Goal: Task Accomplishment & Management: Complete application form

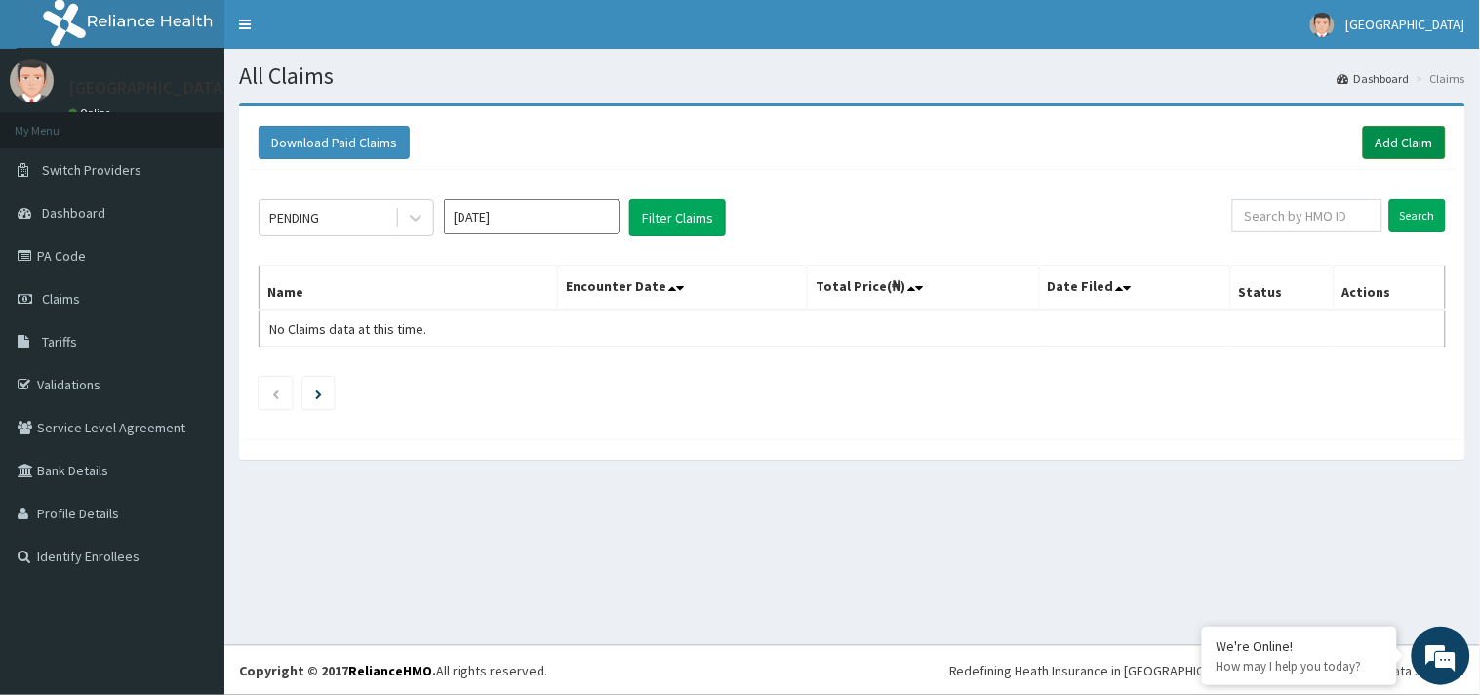
click at [1413, 142] on link "Add Claim" at bounding box center [1404, 142] width 83 height 33
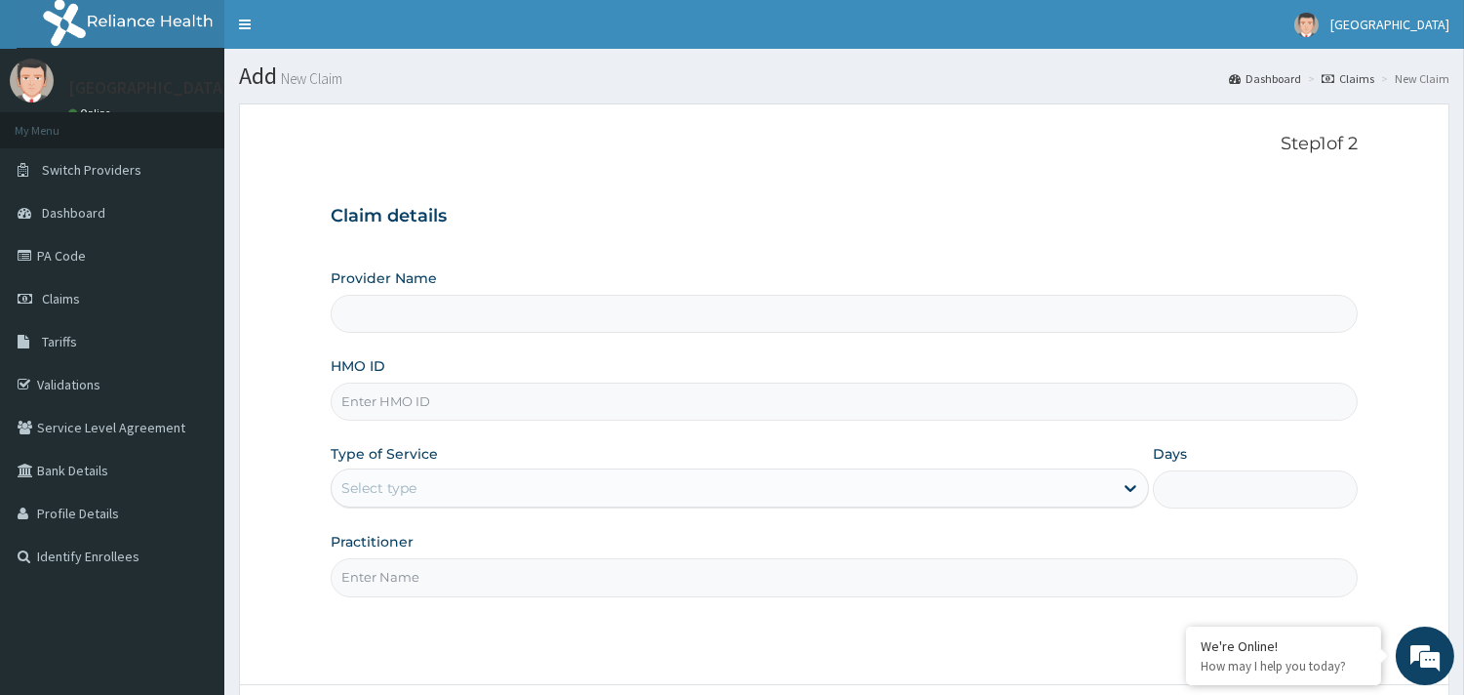
type input "[GEOGRAPHIC_DATA]"
click at [499, 391] on input "HMO ID" at bounding box center [844, 401] width 1027 height 38
click at [473, 402] on input "lim" at bounding box center [844, 401] width 1027 height 38
type input "l"
type input "LIM/10041/A"
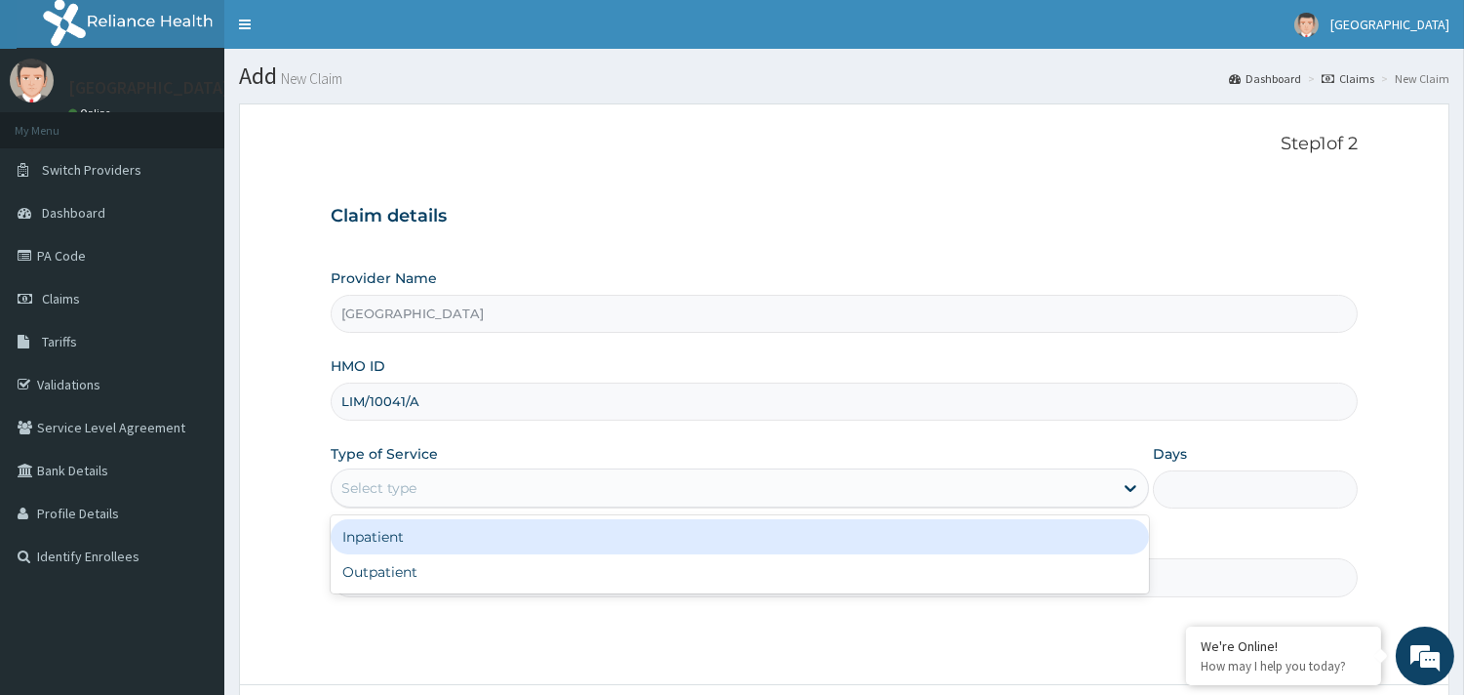
click at [475, 498] on div "Select type" at bounding box center [722, 487] width 781 height 31
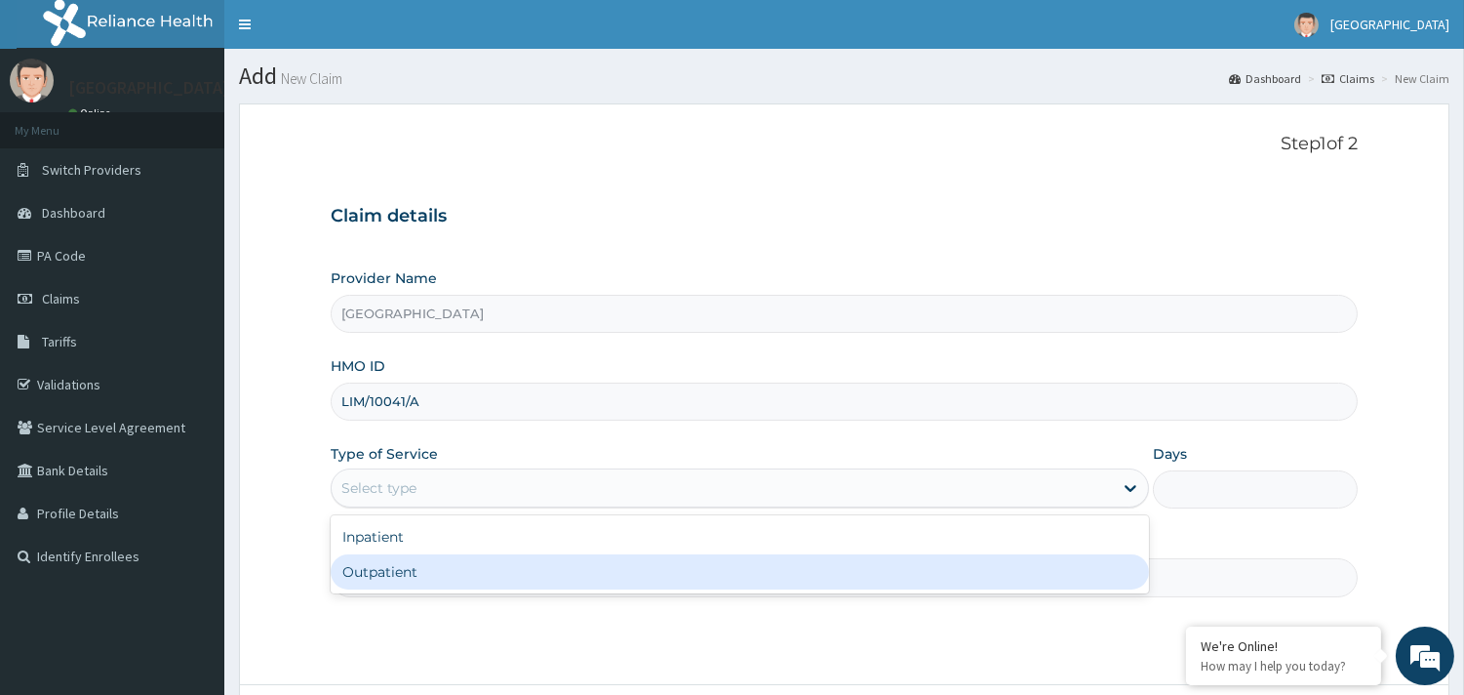
click at [440, 571] on div "Outpatient" at bounding box center [740, 571] width 818 height 35
type input "1"
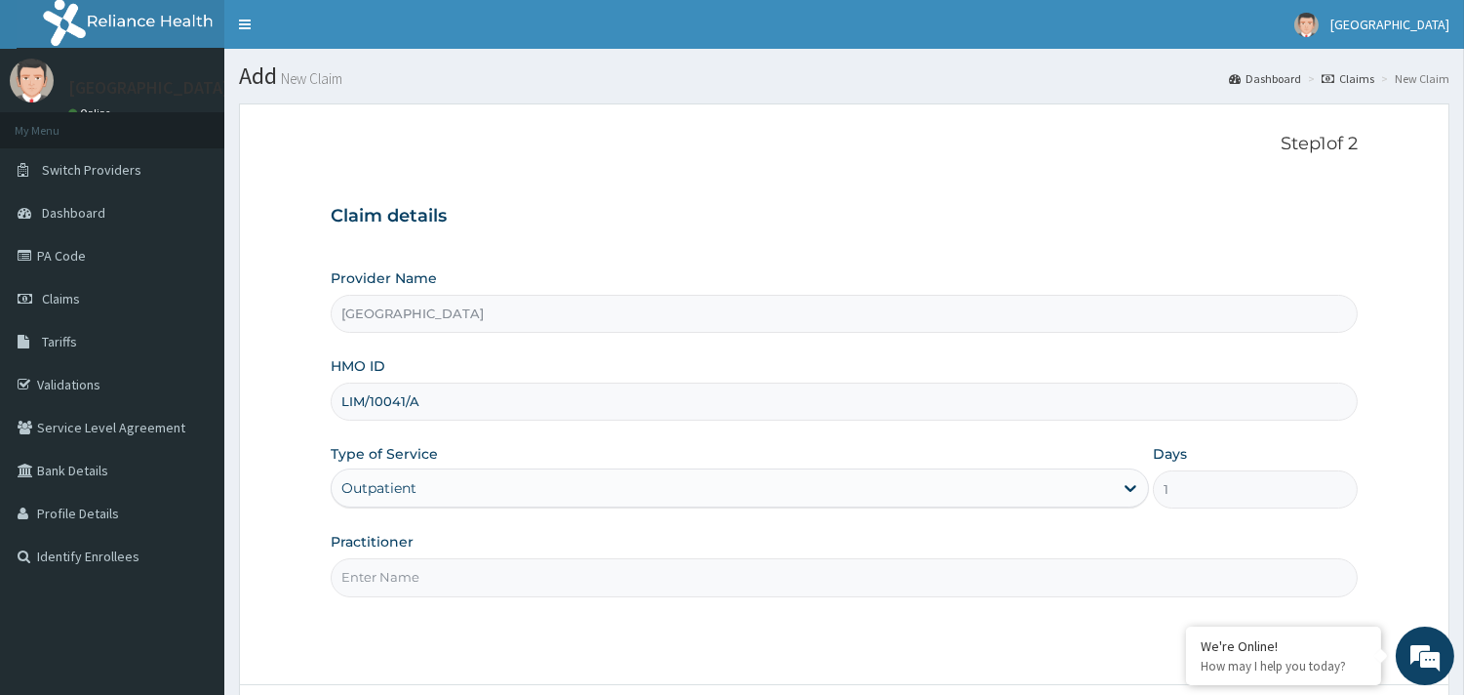
click at [537, 582] on input "Practitioner" at bounding box center [844, 577] width 1027 height 38
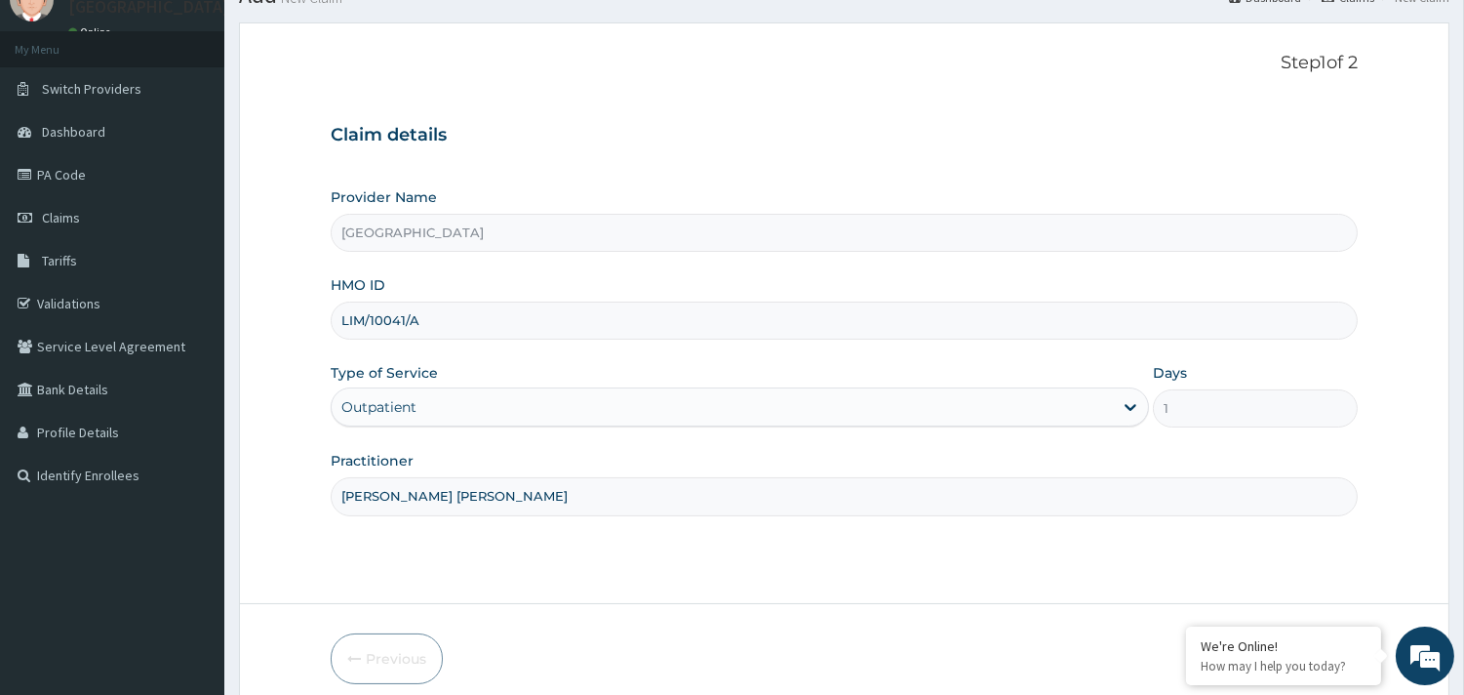
scroll to position [166, 0]
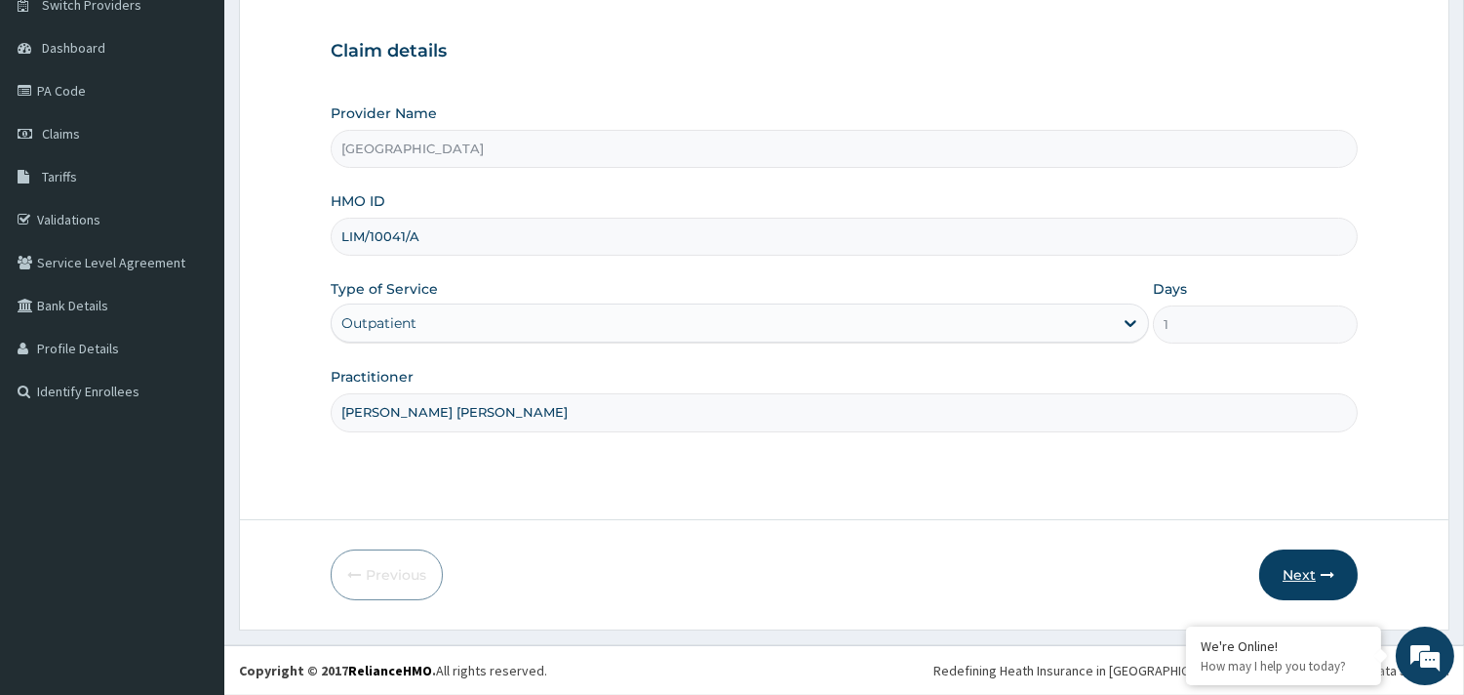
type input "Dr Bassey Ewa"
click at [1304, 567] on button "Next" at bounding box center [1308, 574] width 99 height 51
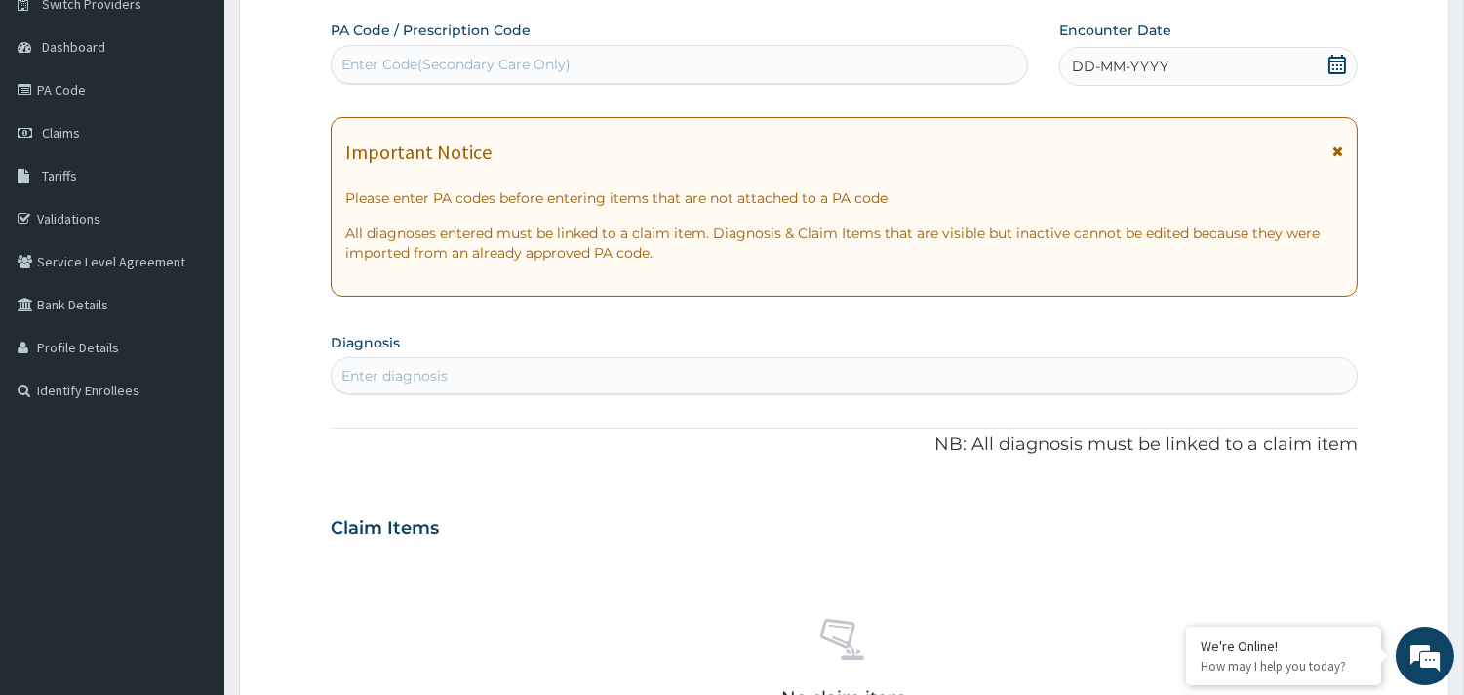
drag, startPoint x: 703, startPoint y: 70, endPoint x: 489, endPoint y: 70, distance: 214.6
click at [489, 70] on div "Enter Code(Secondary Care Only)" at bounding box center [455, 65] width 229 height 20
type input "V"
paste input "PA/501386"
type input "PA/501386"
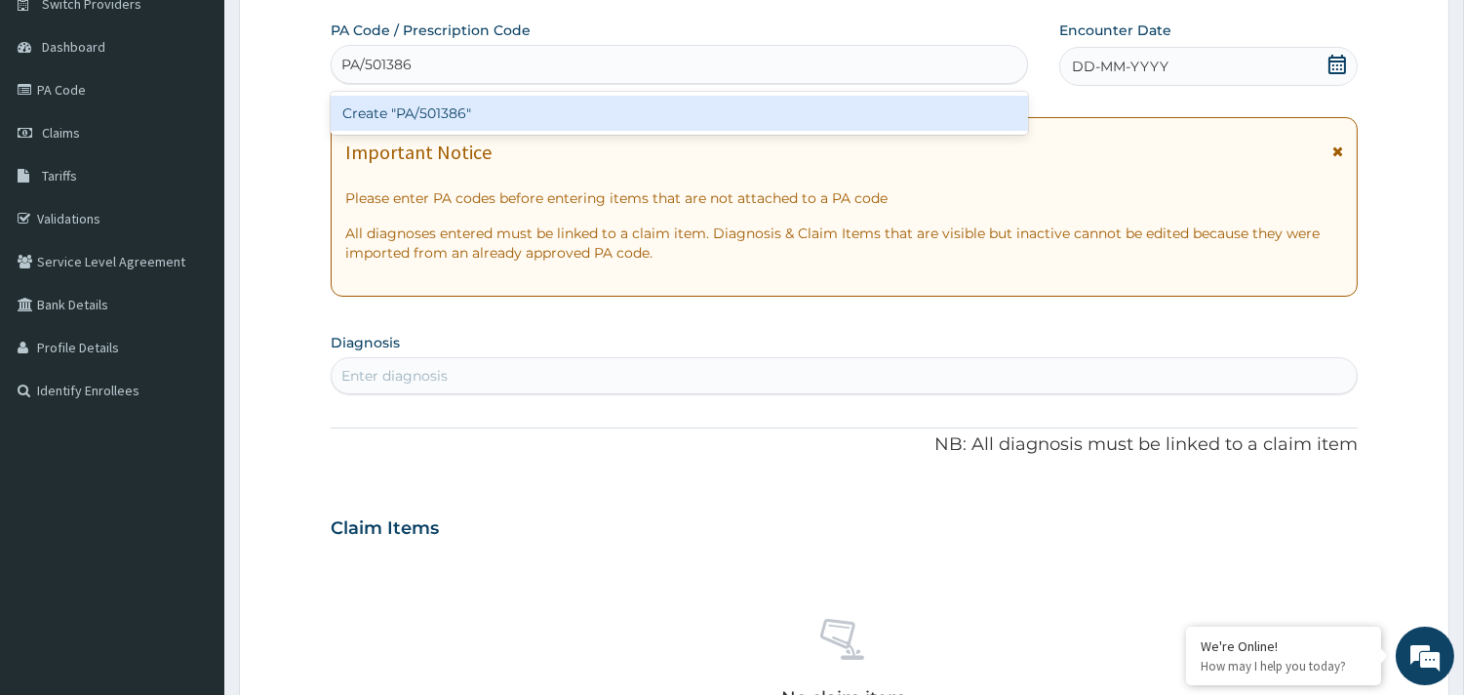
click at [489, 109] on div "Create "PA/501386"" at bounding box center [680, 113] width 698 height 35
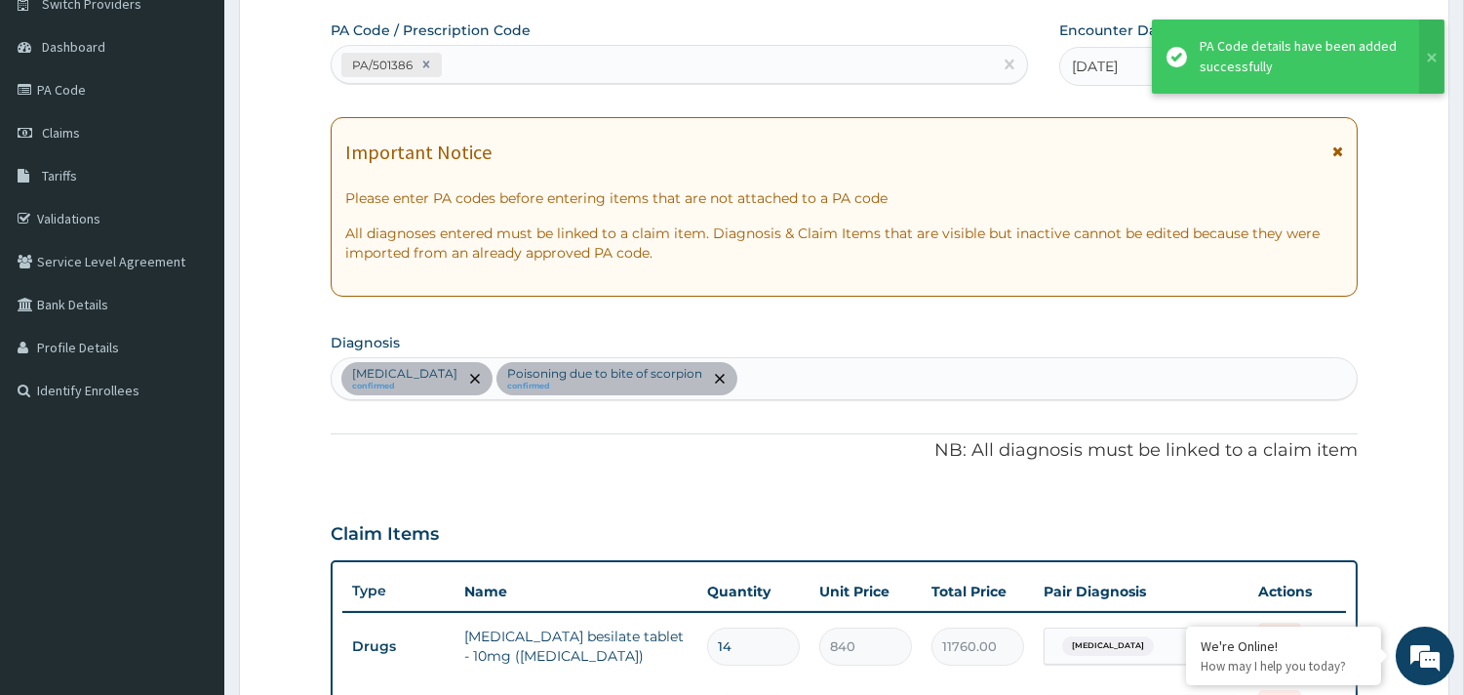
scroll to position [599, 0]
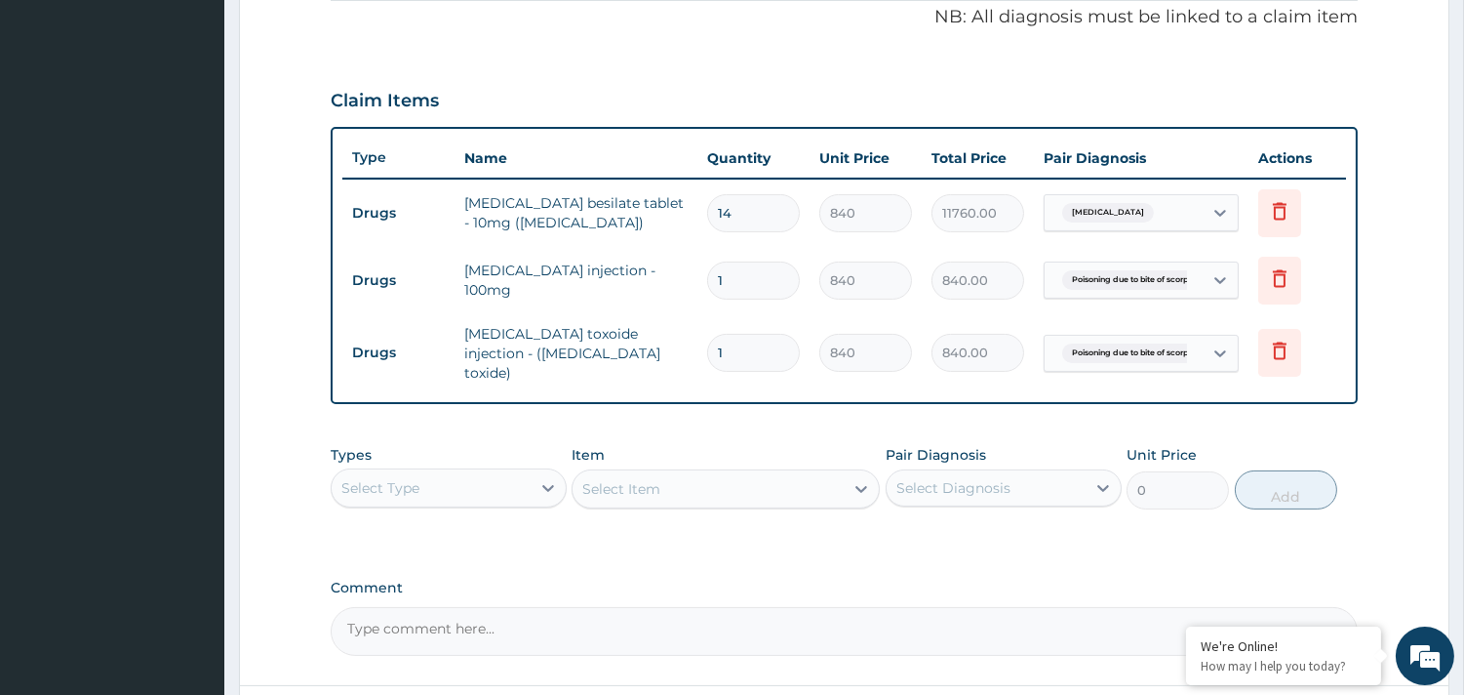
click at [485, 490] on div "Select Type" at bounding box center [449, 487] width 236 height 39
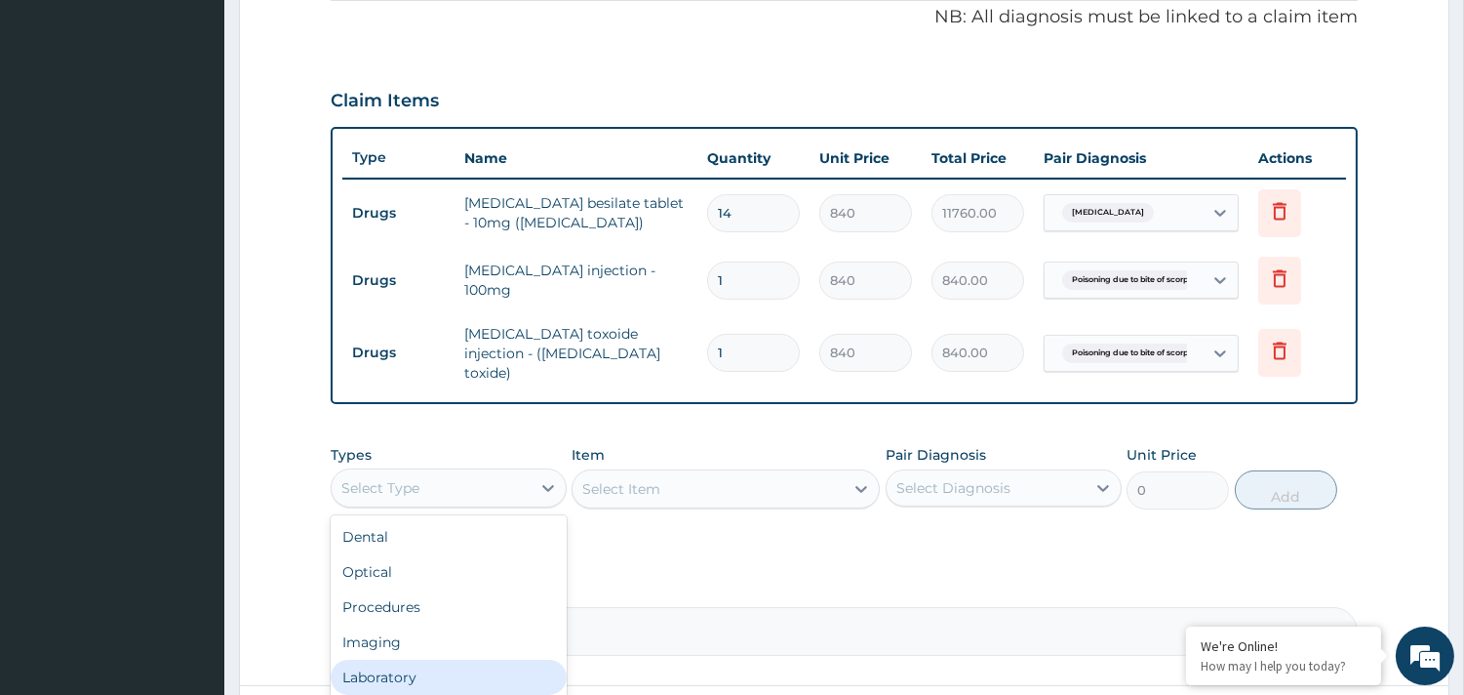
scroll to position [65, 0]
click at [443, 664] on div "Drugs" at bounding box center [449, 681] width 236 height 35
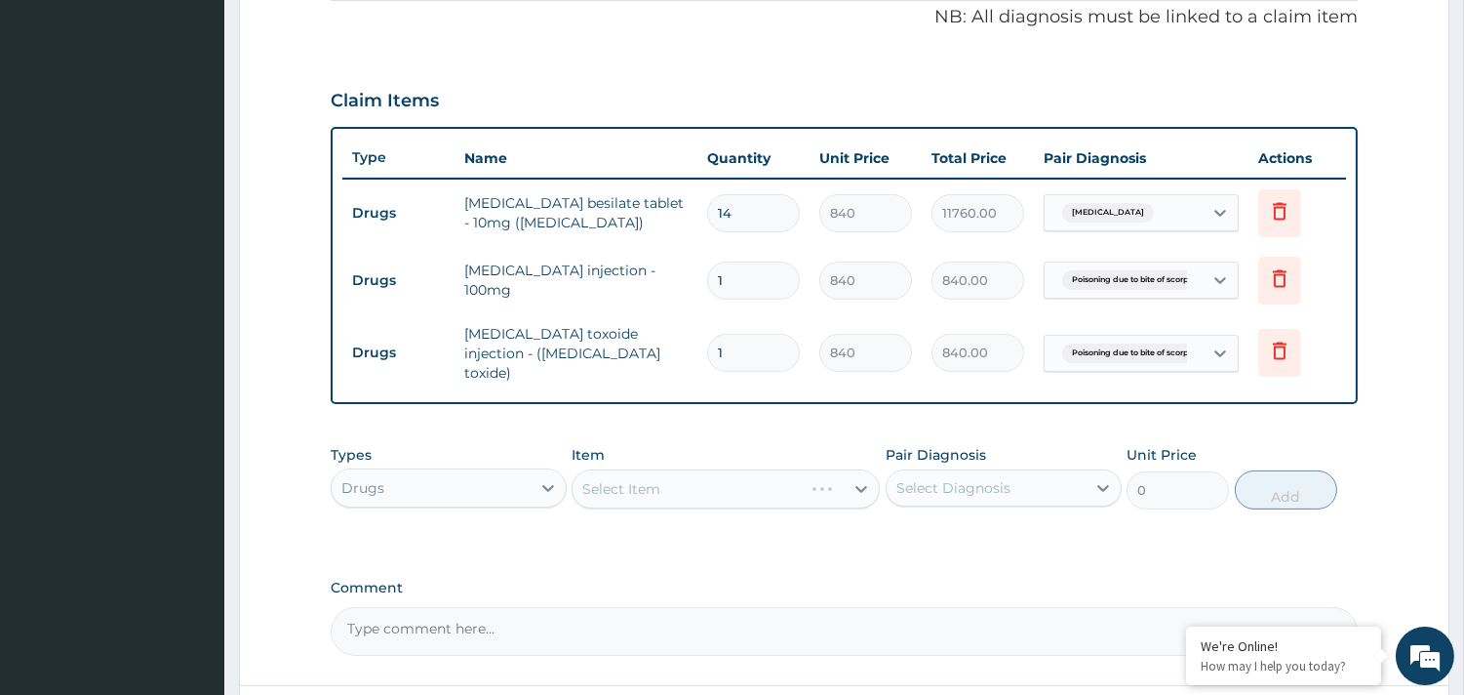
click at [722, 470] on div "Select Item" at bounding box center [726, 488] width 308 height 39
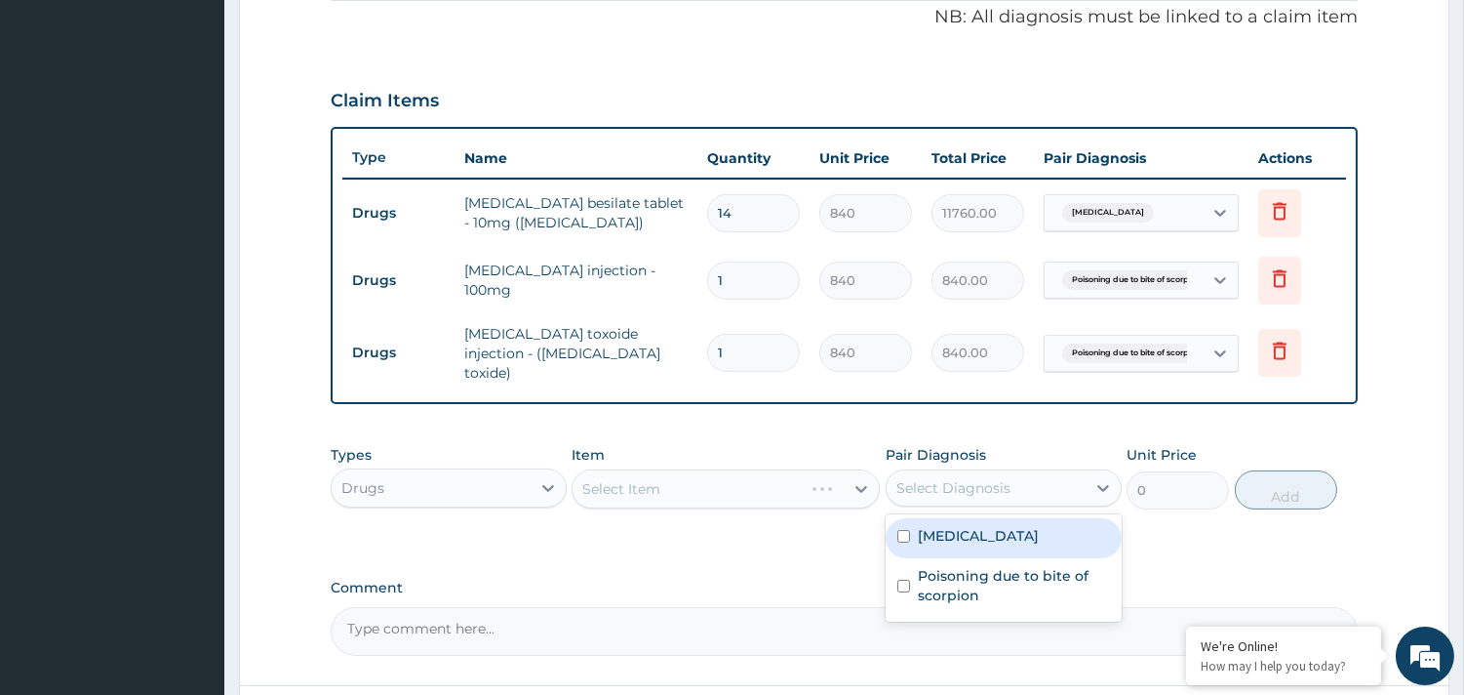
click at [941, 482] on div "Select Diagnosis" at bounding box center [954, 488] width 114 height 20
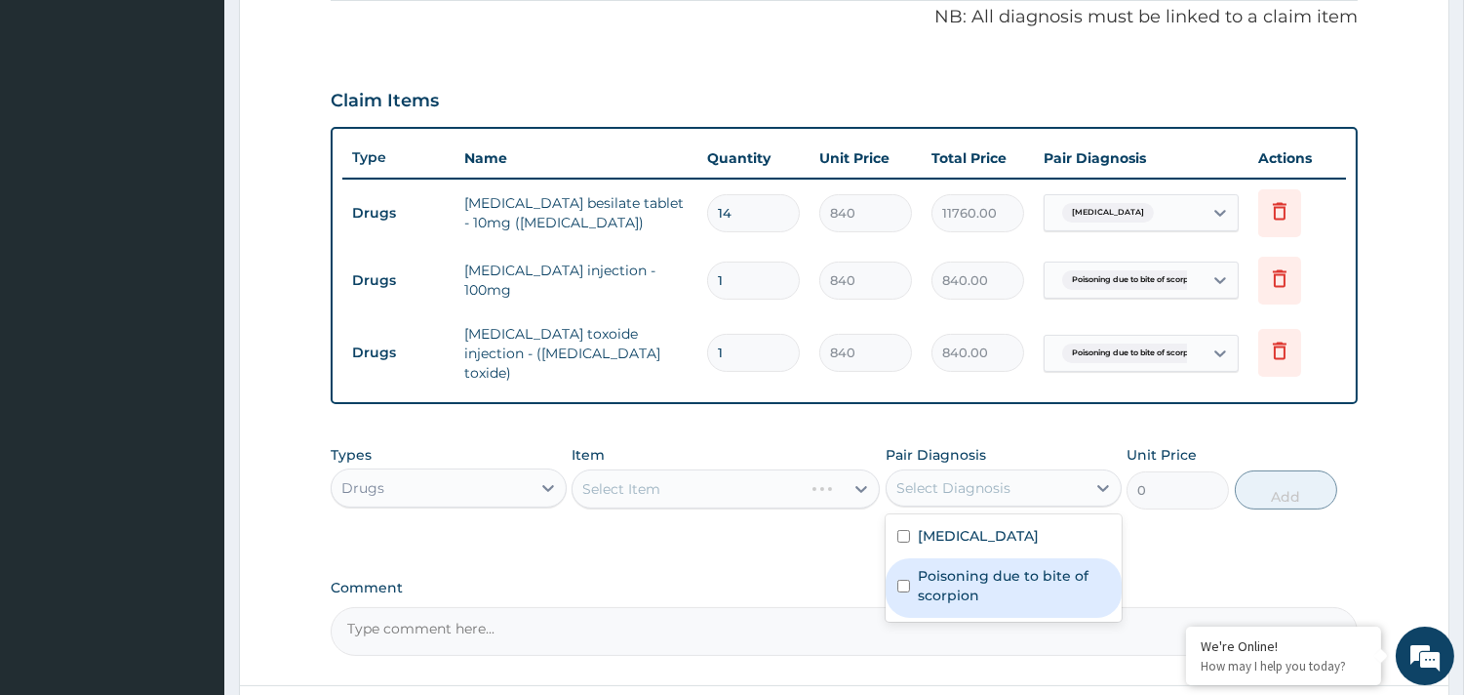
click at [923, 579] on label "Poisoning due to bite of scorpion" at bounding box center [1014, 585] width 192 height 39
checkbox input "true"
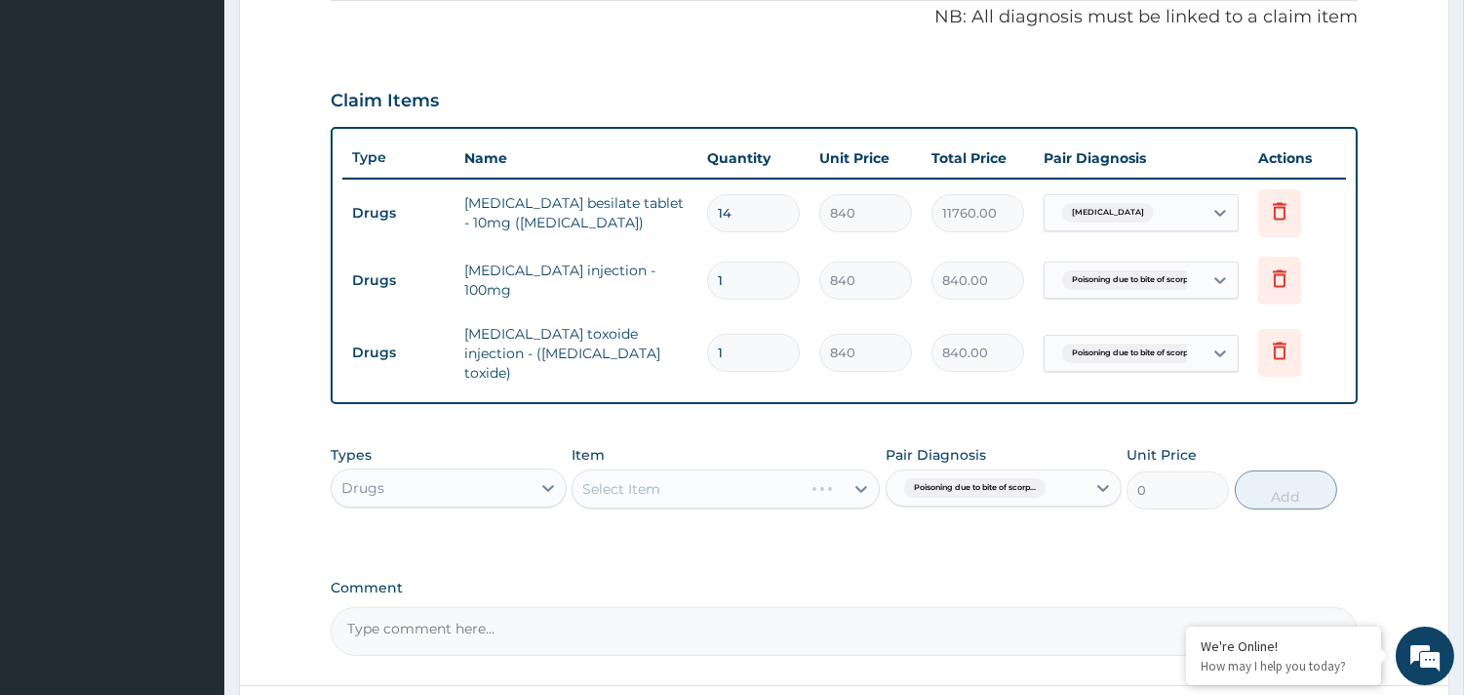
click at [759, 480] on div "Select Item" at bounding box center [726, 488] width 308 height 39
click at [861, 479] on icon at bounding box center [862, 489] width 20 height 20
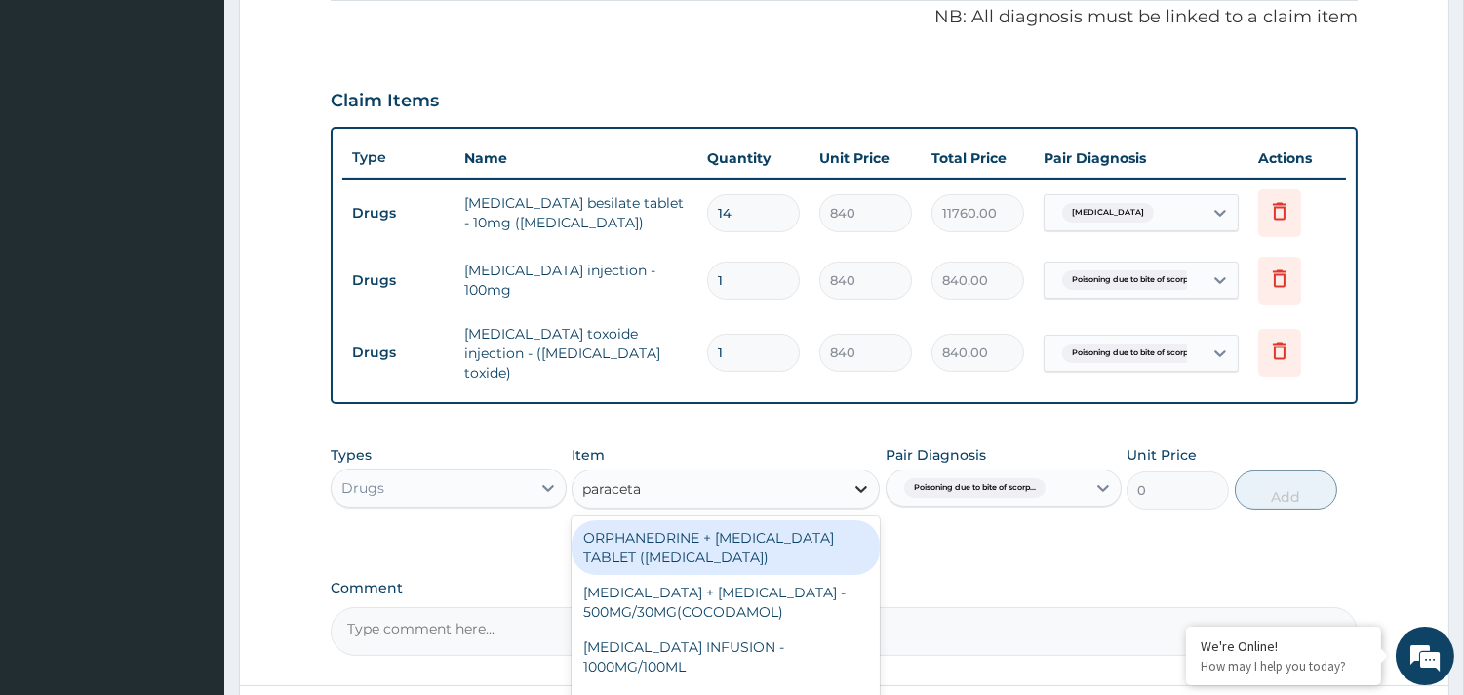
type input "paracetam"
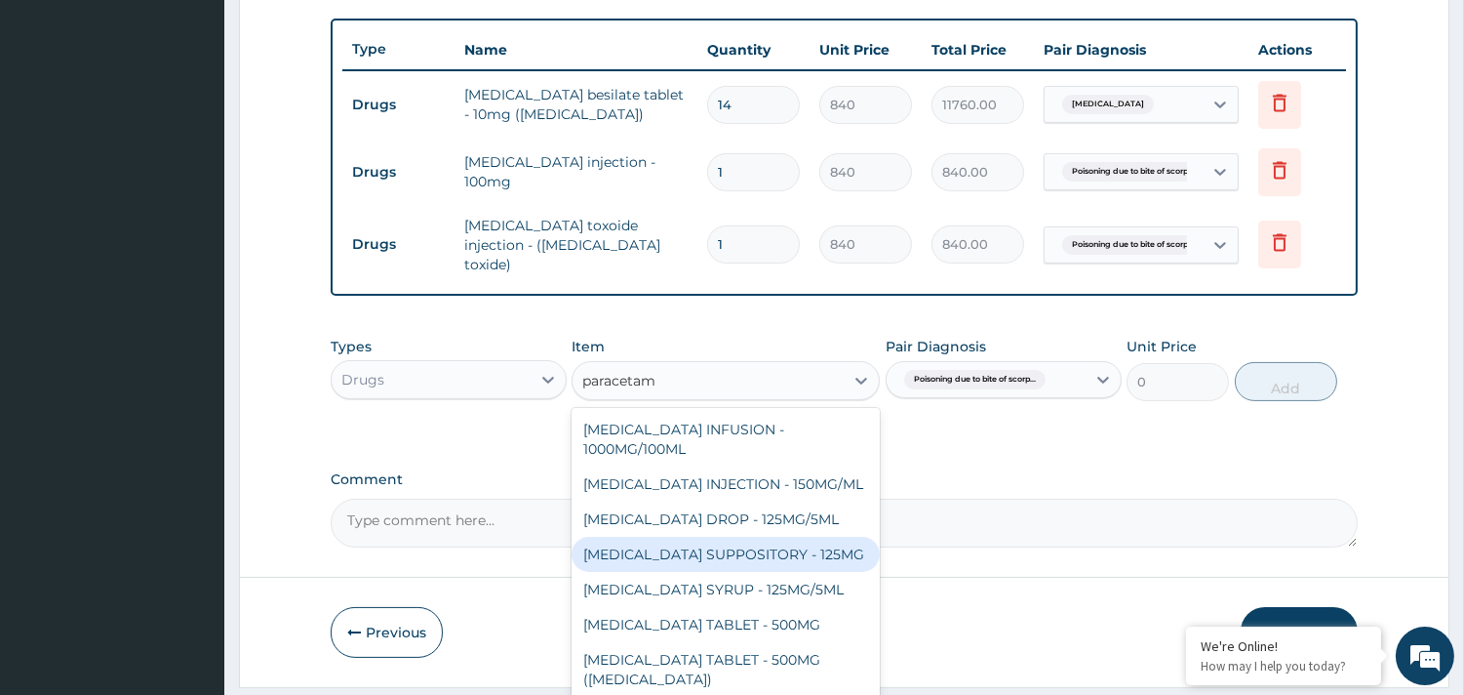
scroll to position [753, 0]
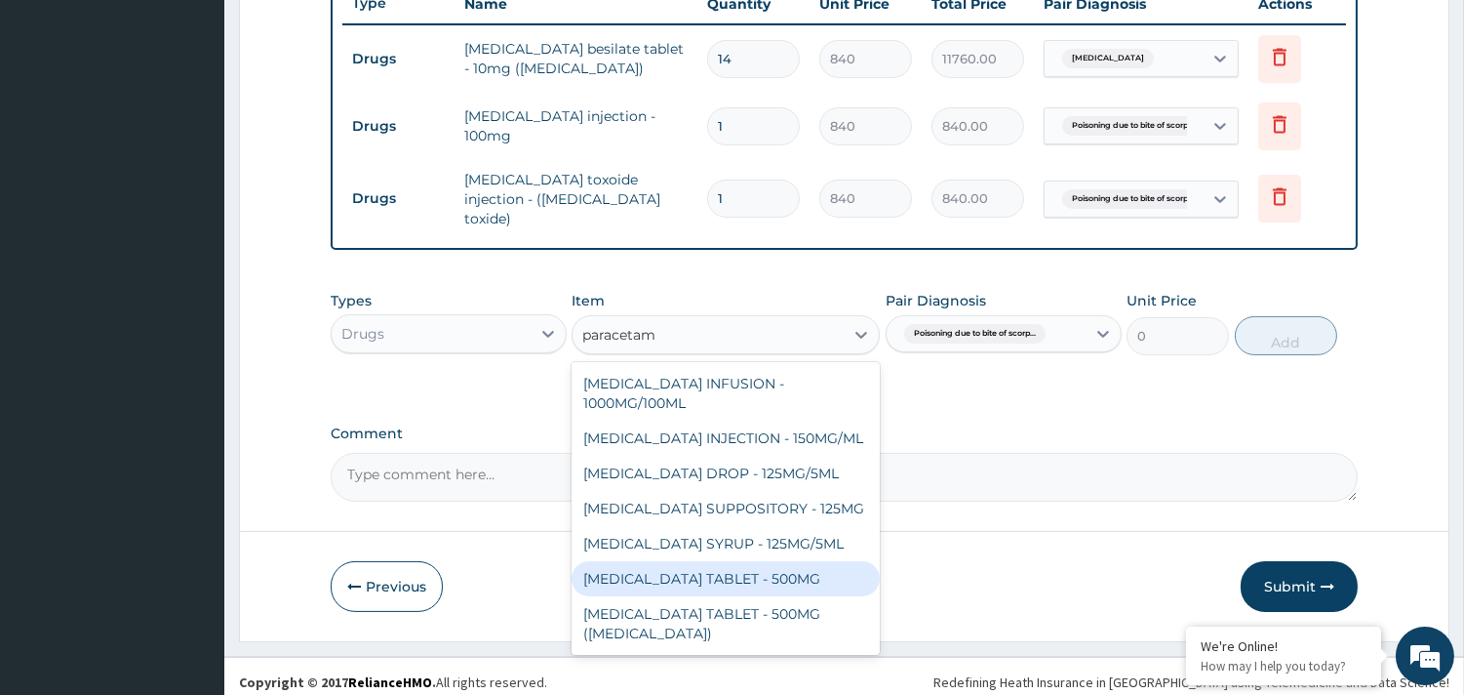
click at [794, 568] on div "PARACETAMOL TABLET - 500MG" at bounding box center [726, 578] width 308 height 35
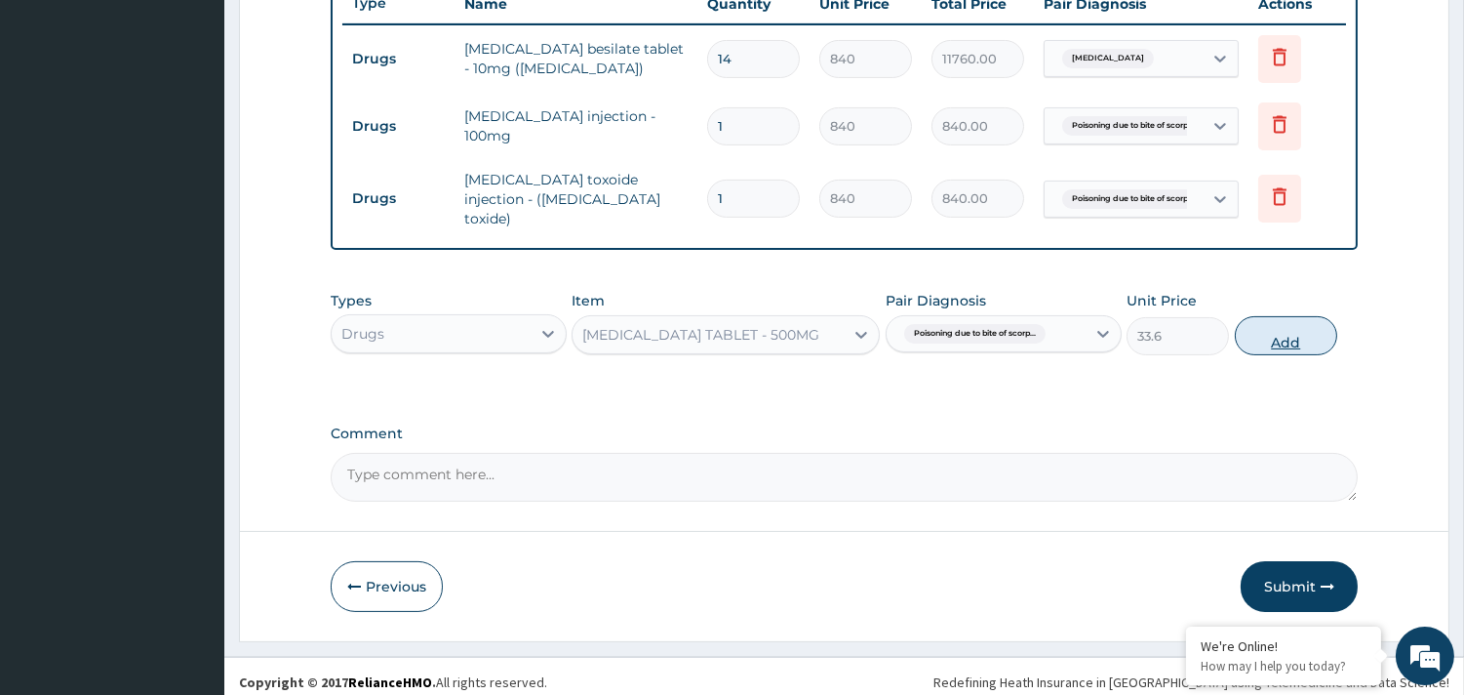
click at [1280, 320] on button "Add" at bounding box center [1286, 335] width 102 height 39
type input "0"
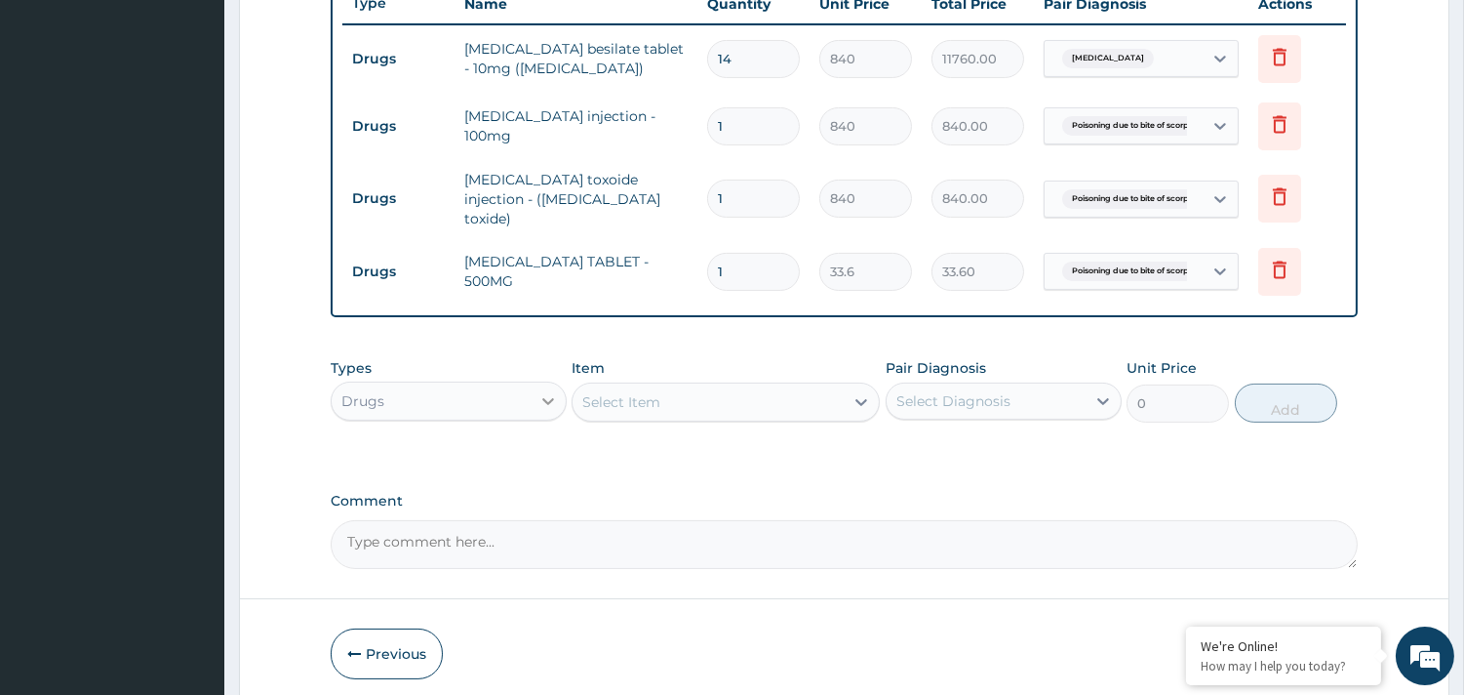
click at [556, 393] on icon at bounding box center [549, 401] width 20 height 20
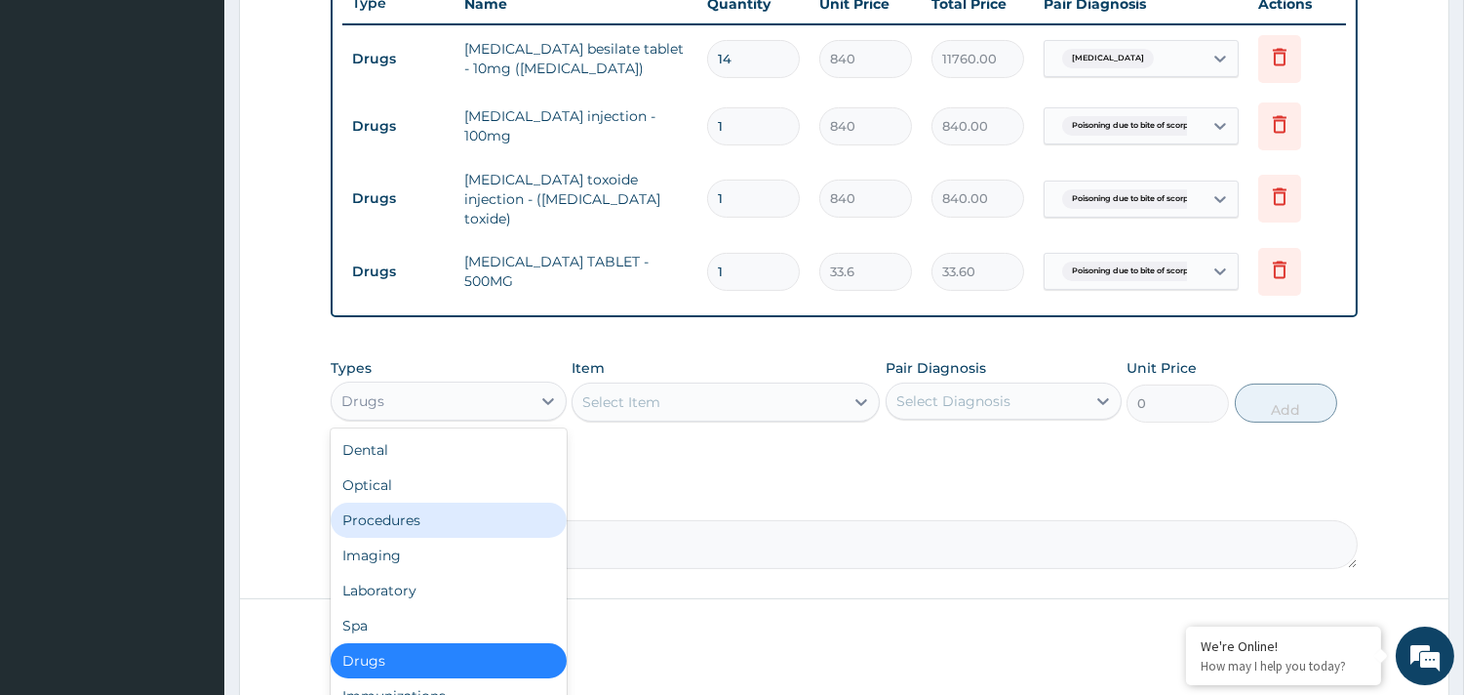
click at [511, 510] on div "Procedures" at bounding box center [449, 519] width 236 height 35
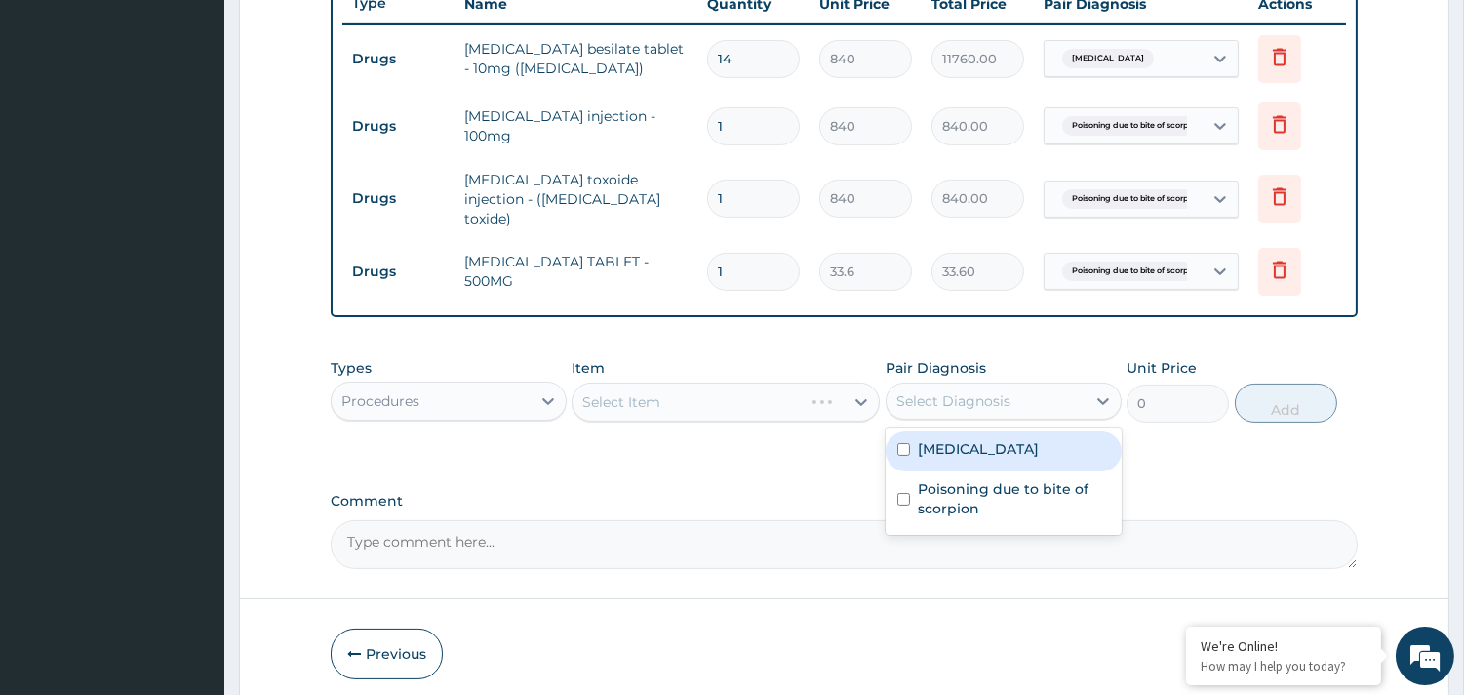
click at [985, 391] on div "Select Diagnosis" at bounding box center [954, 401] width 114 height 20
click at [905, 443] on input "checkbox" at bounding box center [904, 449] width 13 height 13
checkbox input "true"
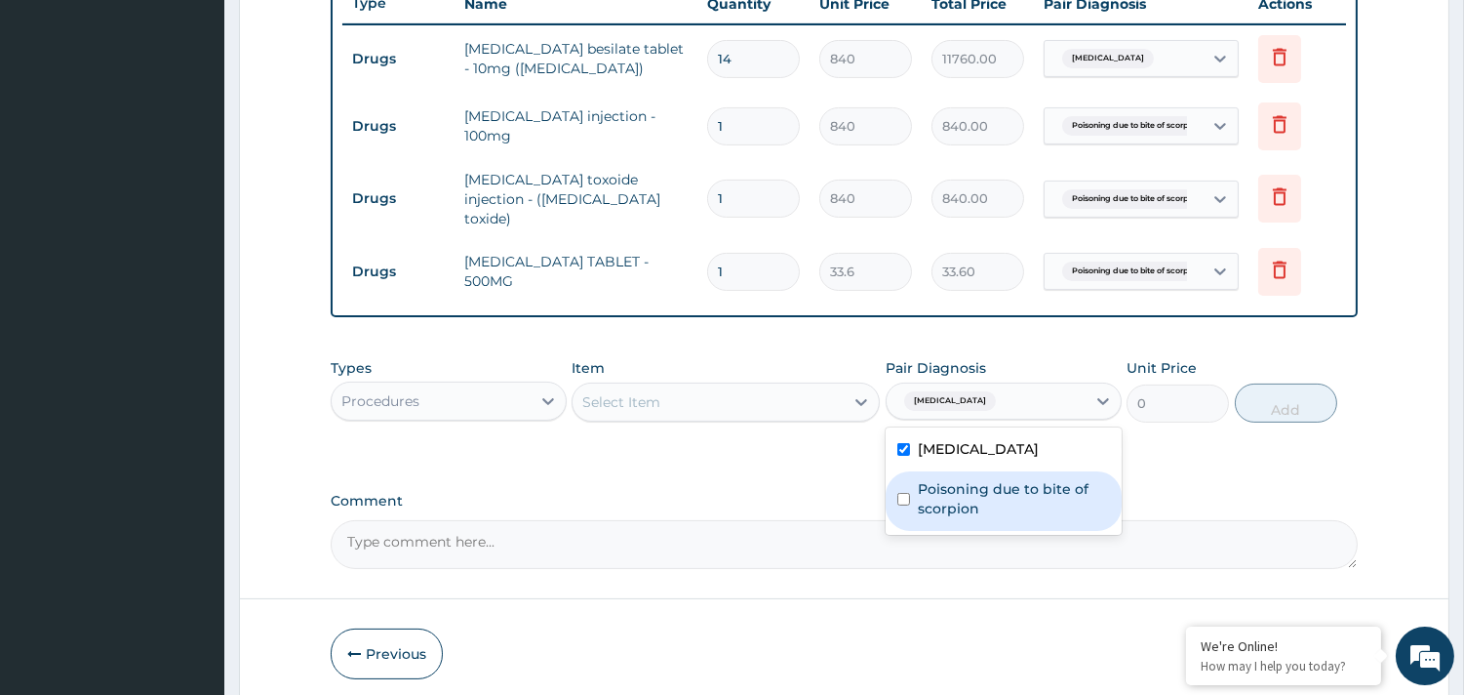
click at [903, 493] on input "checkbox" at bounding box center [904, 499] width 13 height 13
checkbox input "true"
click at [808, 400] on div "Select Item" at bounding box center [708, 401] width 271 height 31
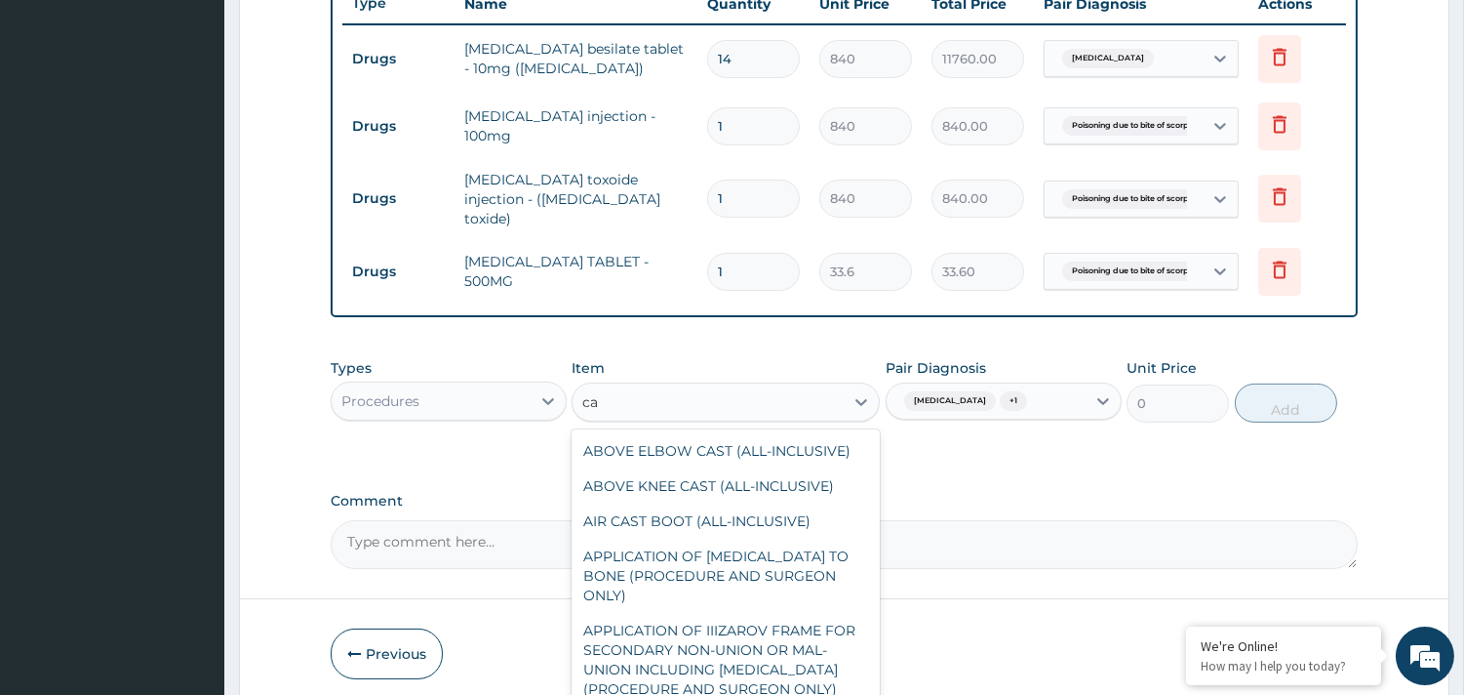
type input "c"
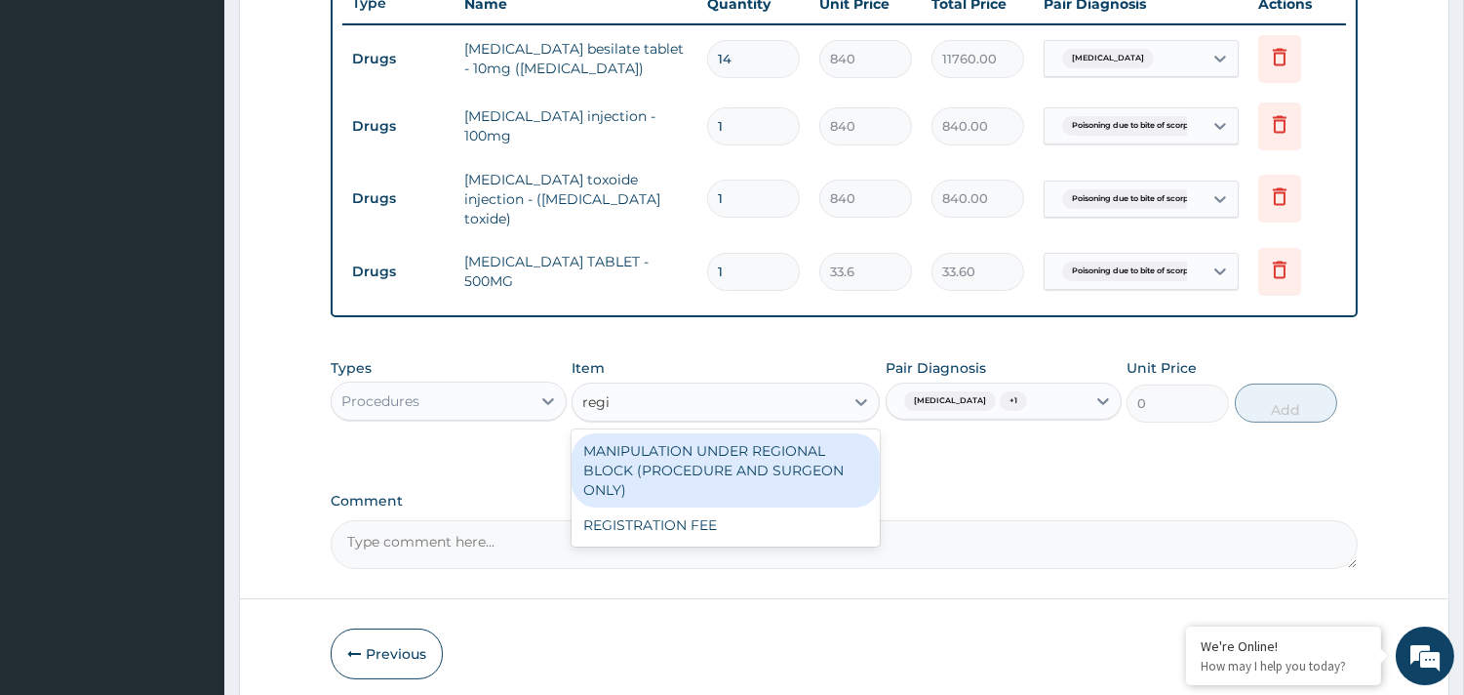
type input "regis"
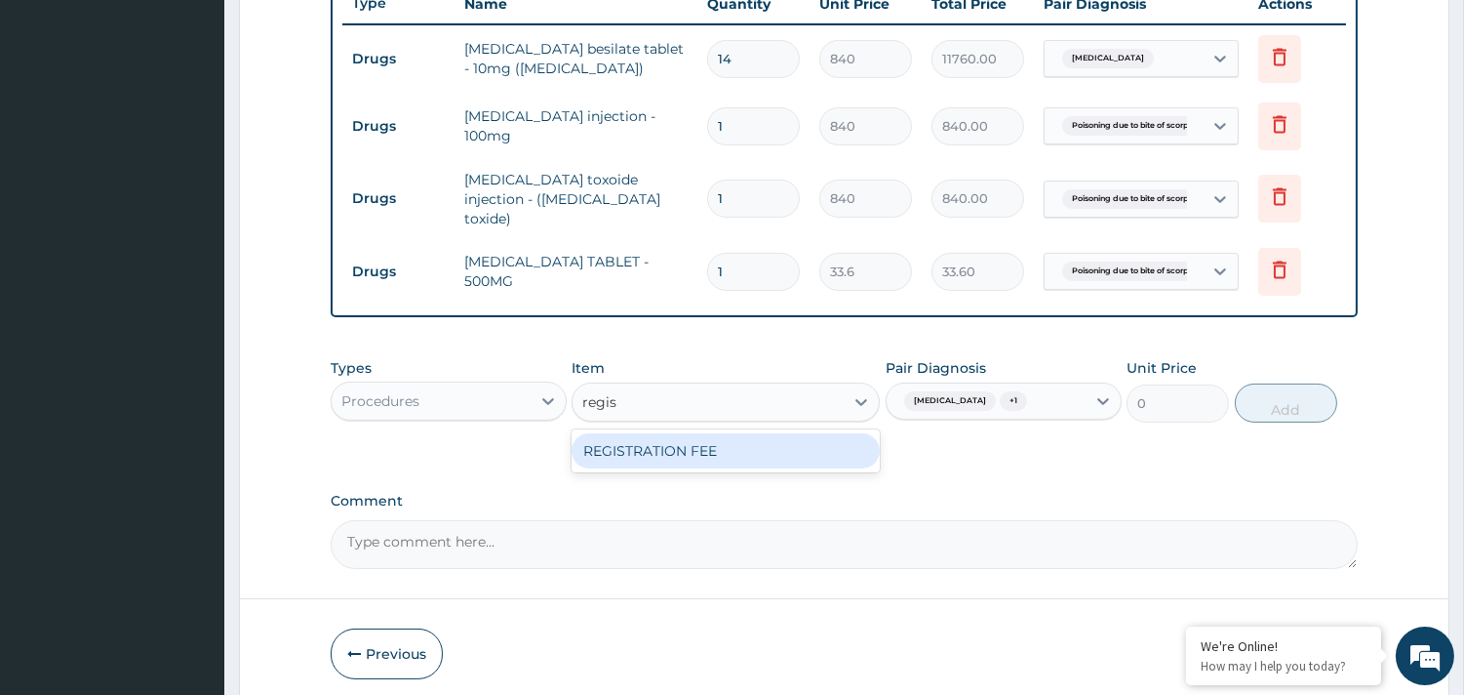
click at [801, 433] on div "REGISTRATION FEE" at bounding box center [726, 450] width 308 height 35
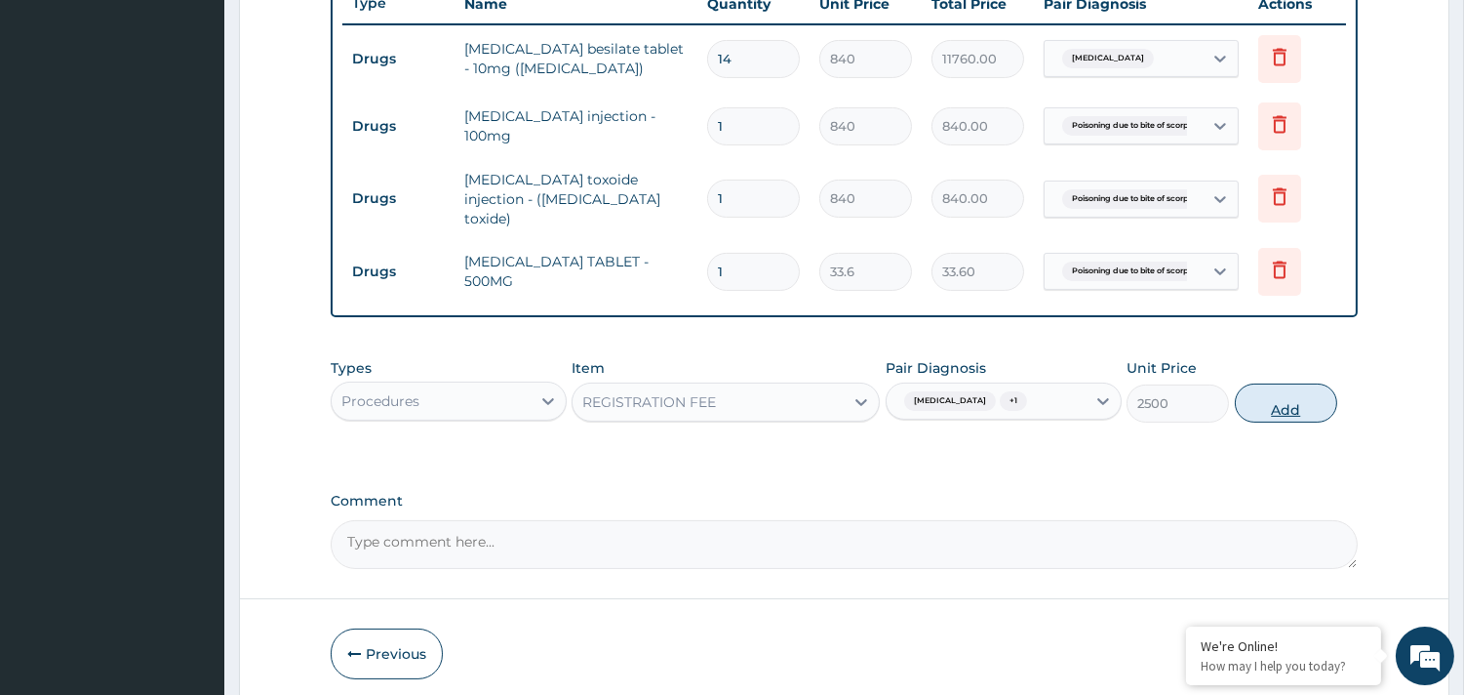
click at [1281, 401] on button "Add" at bounding box center [1286, 402] width 102 height 39
type input "0"
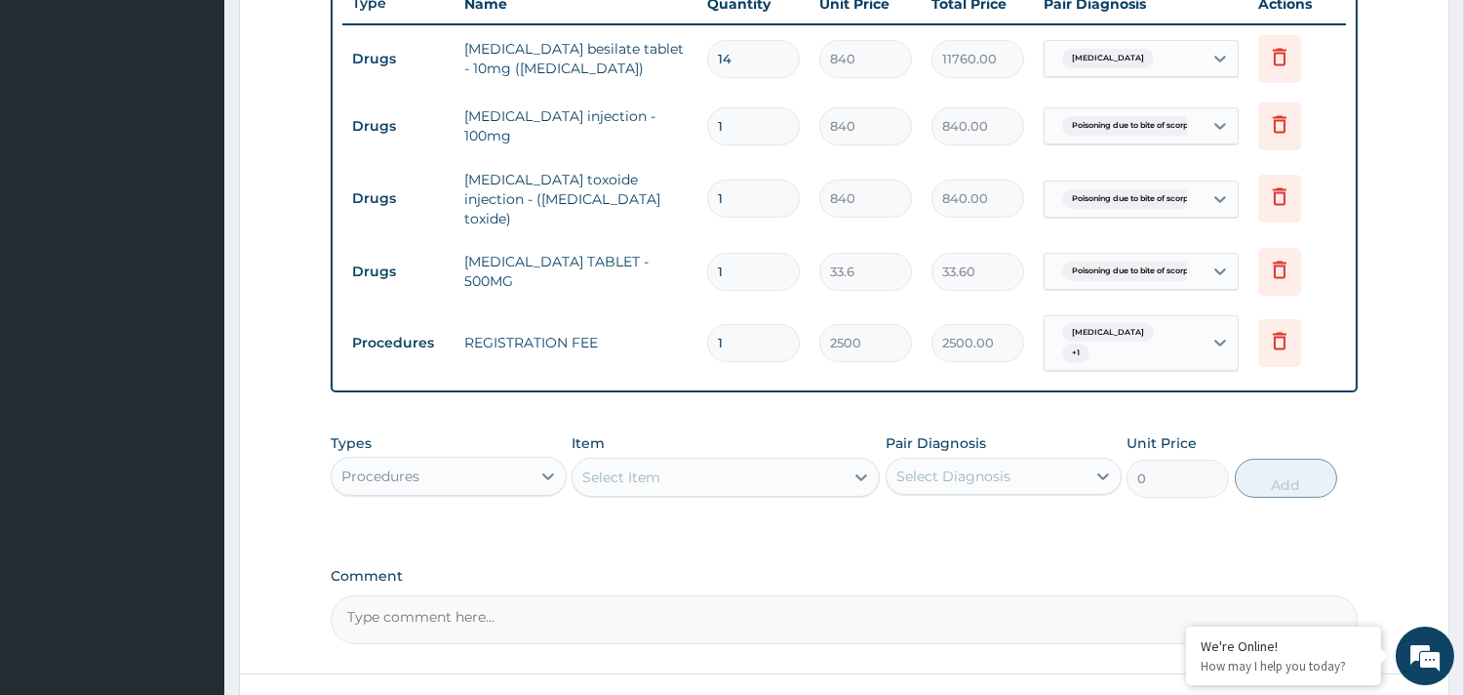
drag, startPoint x: 930, startPoint y: 465, endPoint x: 925, endPoint y: 476, distance: 11.8
click at [931, 466] on div "Select Diagnosis" at bounding box center [954, 476] width 114 height 20
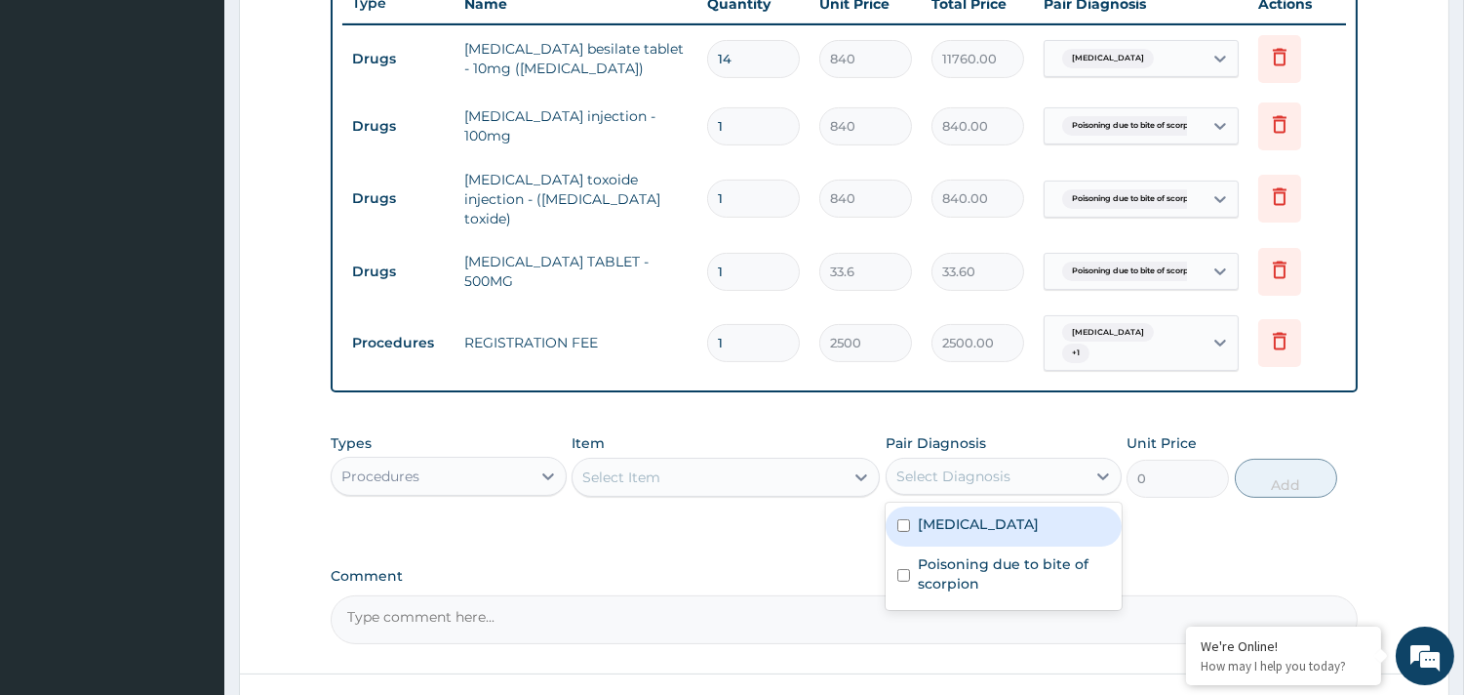
click at [898, 520] on input "checkbox" at bounding box center [904, 525] width 13 height 13
checkbox input "true"
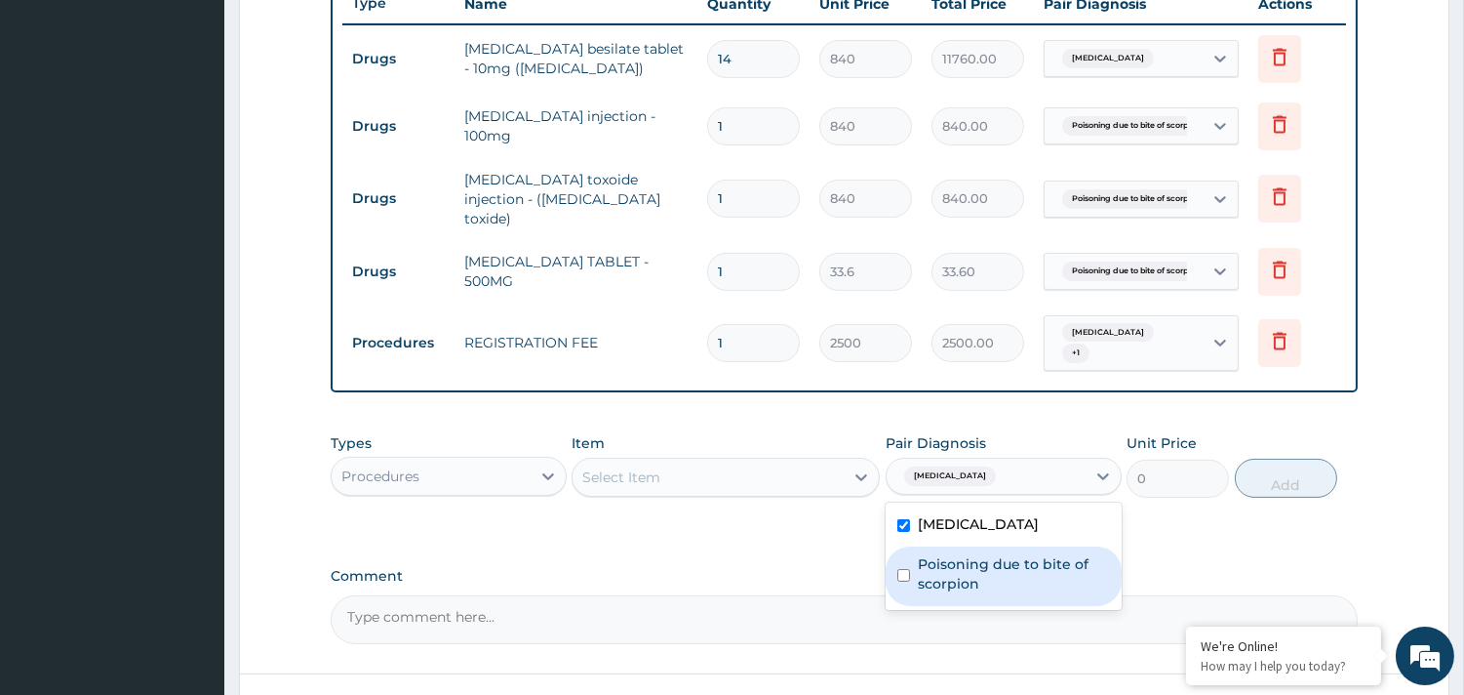
click at [903, 569] on input "checkbox" at bounding box center [904, 575] width 13 height 13
checkbox input "true"
click at [858, 475] on icon at bounding box center [862, 477] width 20 height 20
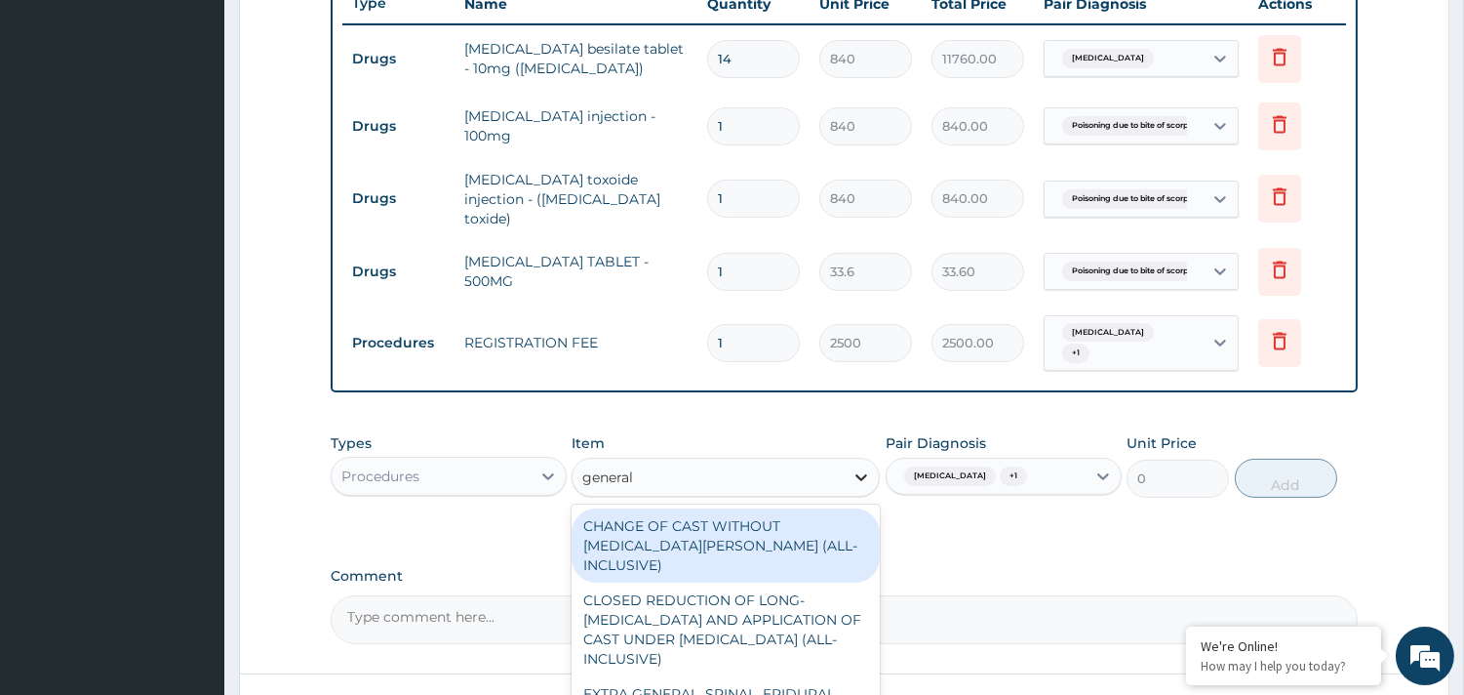
type input "general p"
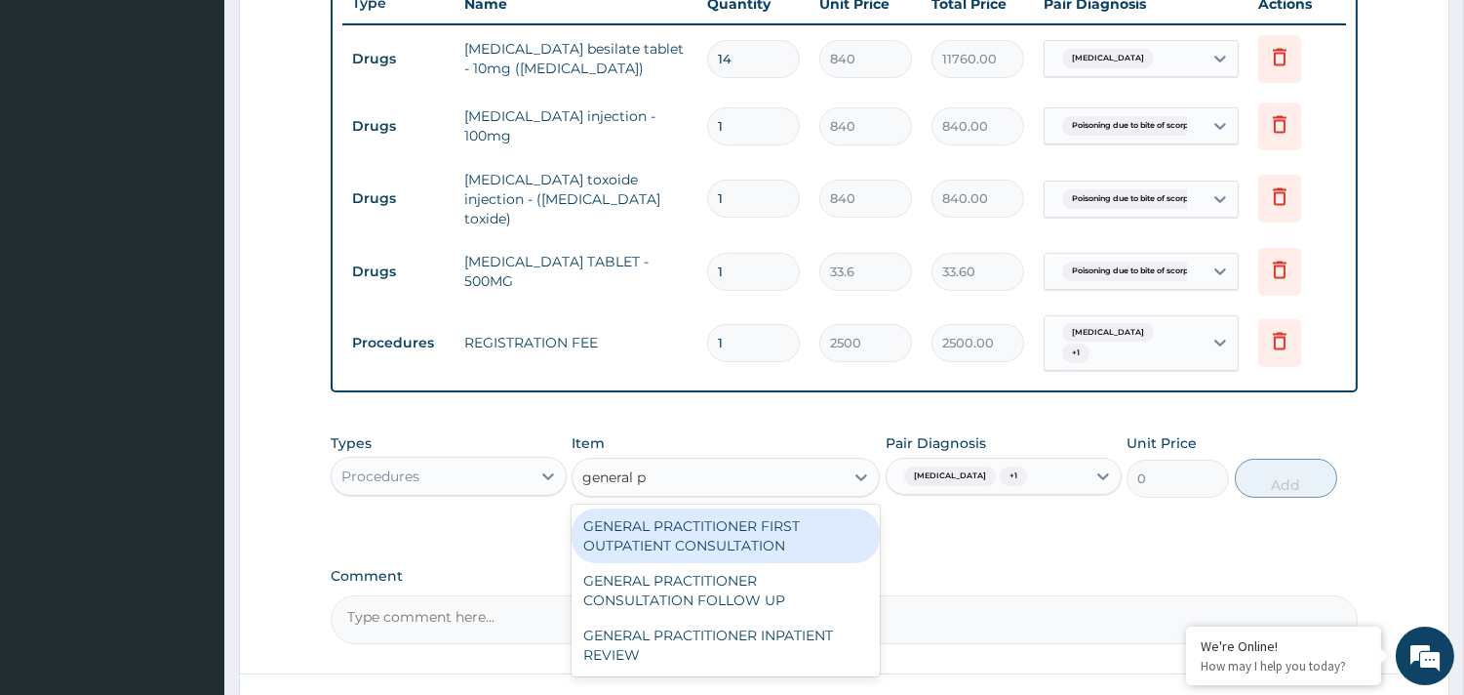
click at [761, 538] on div "GENERAL PRACTITIONER FIRST OUTPATIENT CONSULTATION" at bounding box center [726, 535] width 308 height 55
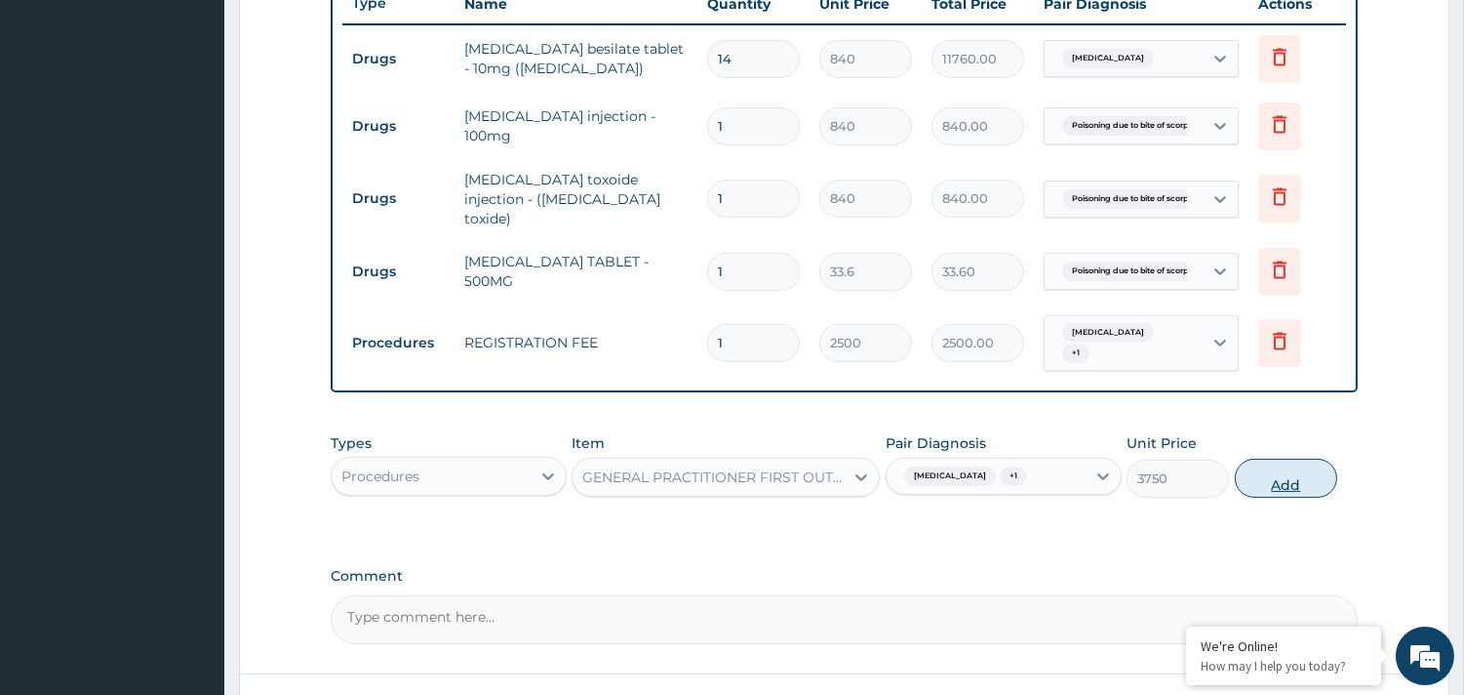
click at [1271, 466] on button "Add" at bounding box center [1286, 478] width 102 height 39
type input "0"
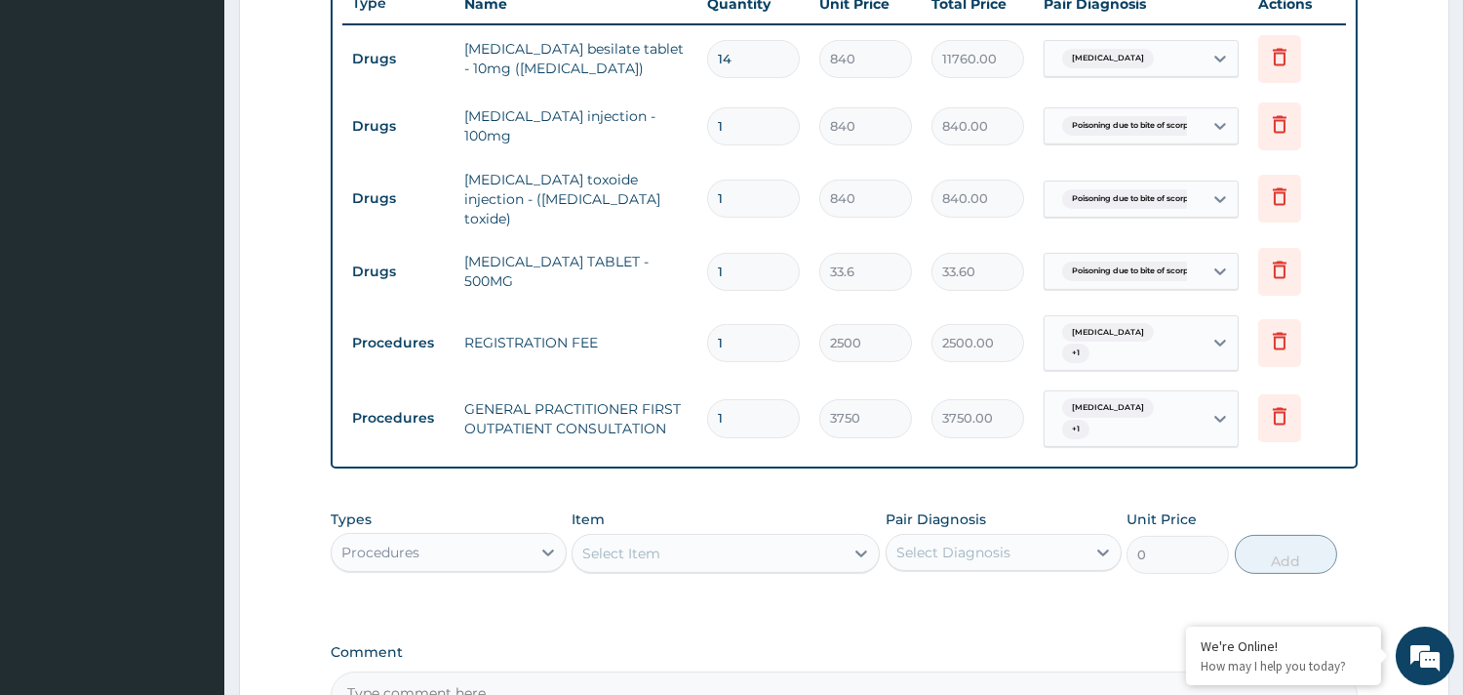
click at [776, 258] on input "1" at bounding box center [753, 272] width 93 height 38
type input "12"
type input "403.20"
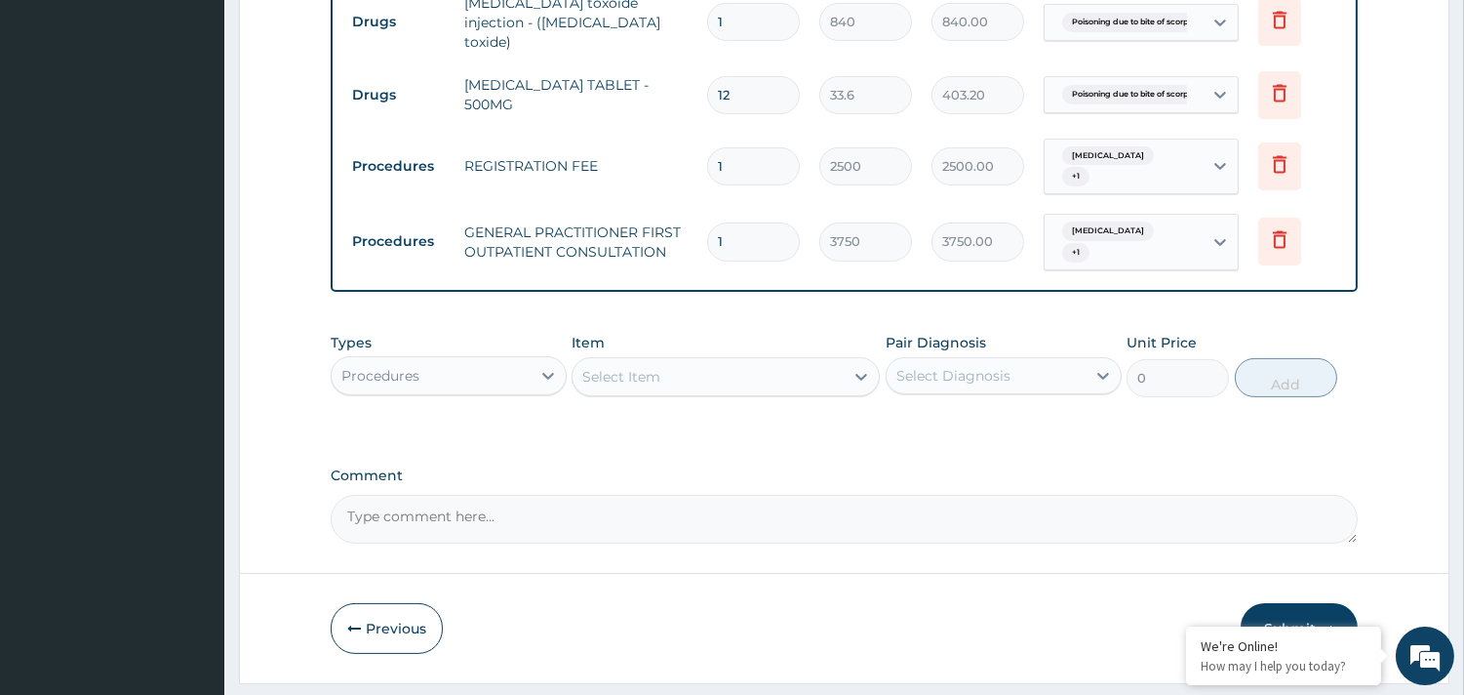
scroll to position [973, 0]
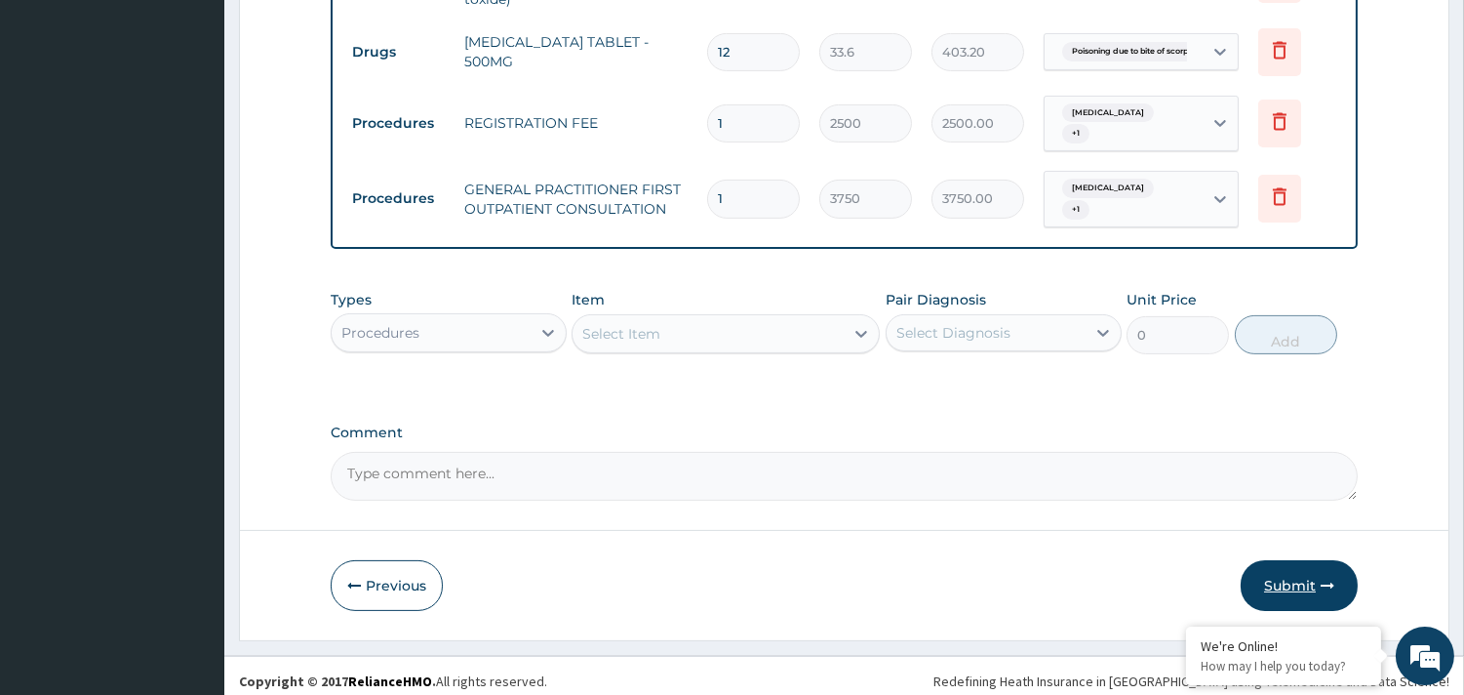
type input "12"
click at [1284, 569] on button "Submit" at bounding box center [1299, 585] width 117 height 51
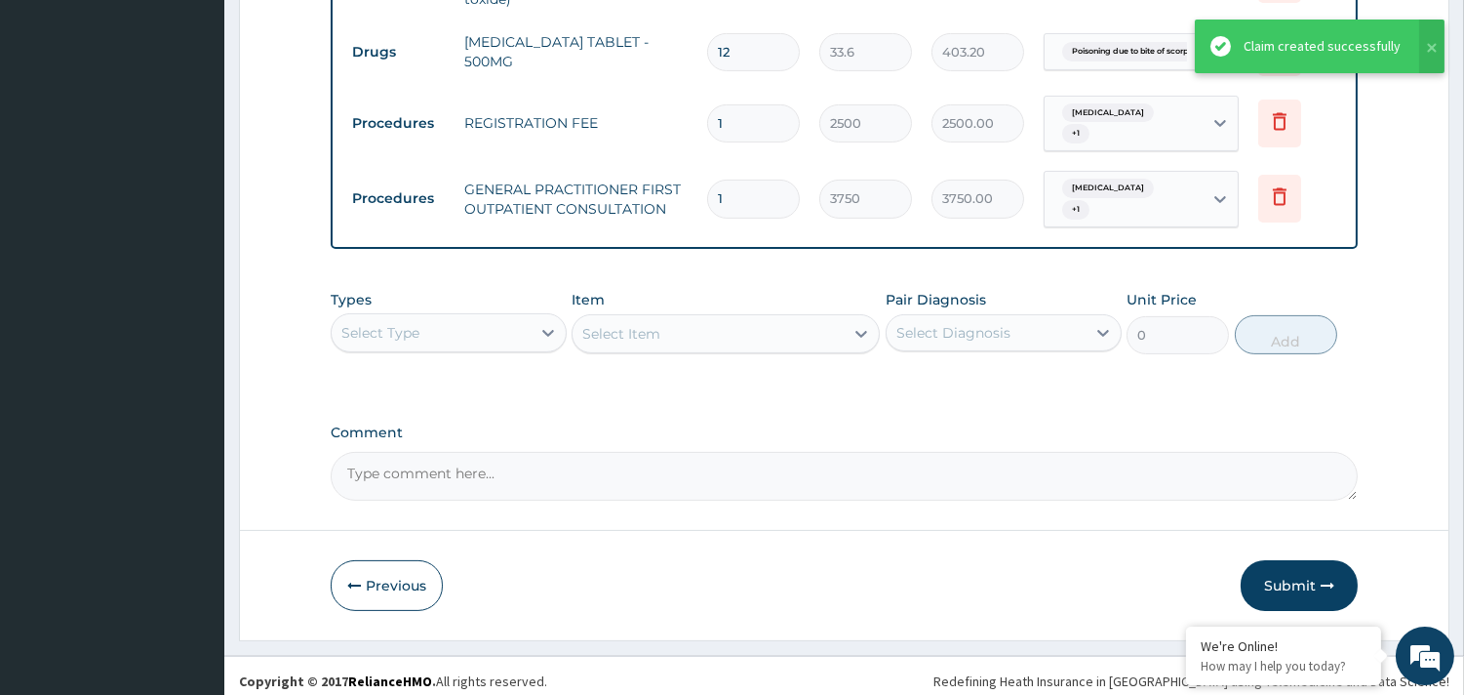
scroll to position [818, 0]
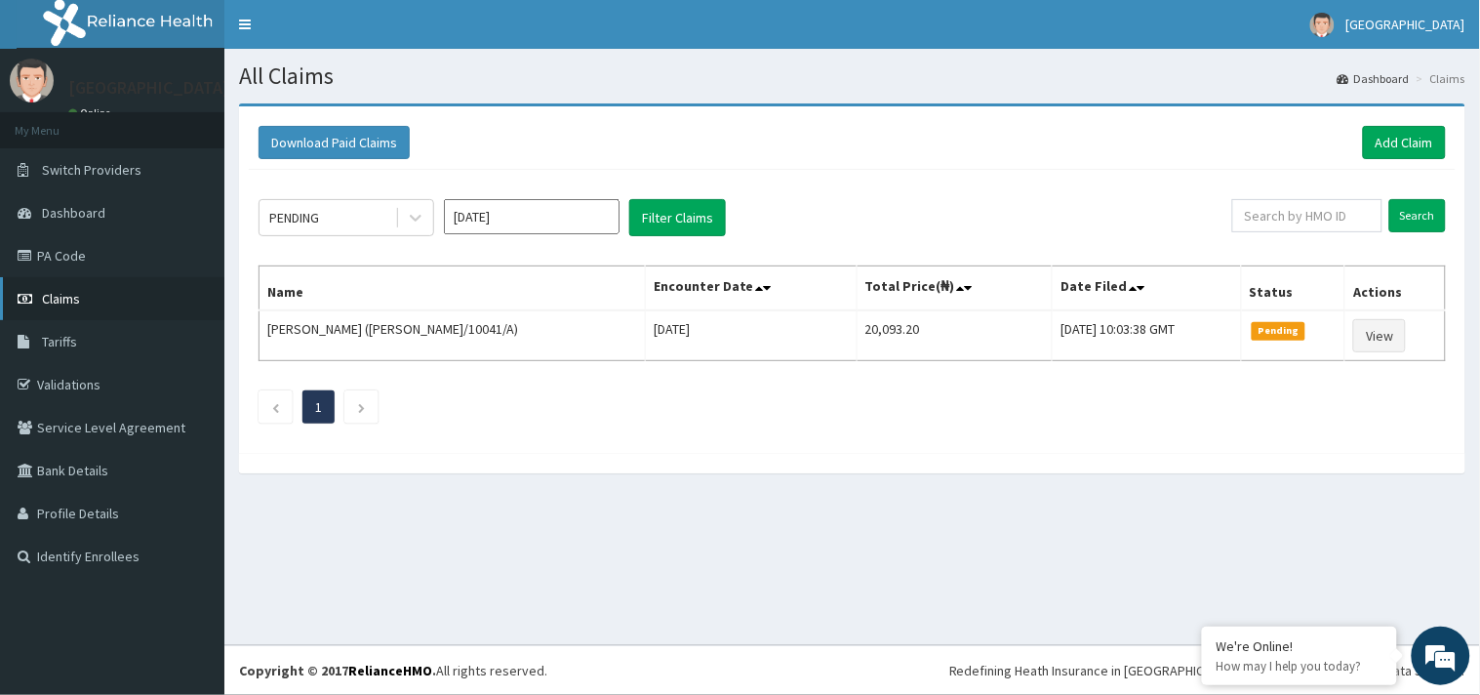
click at [78, 299] on span "Claims" at bounding box center [61, 299] width 38 height 18
